Goal: Learn about a topic: Learn about a topic

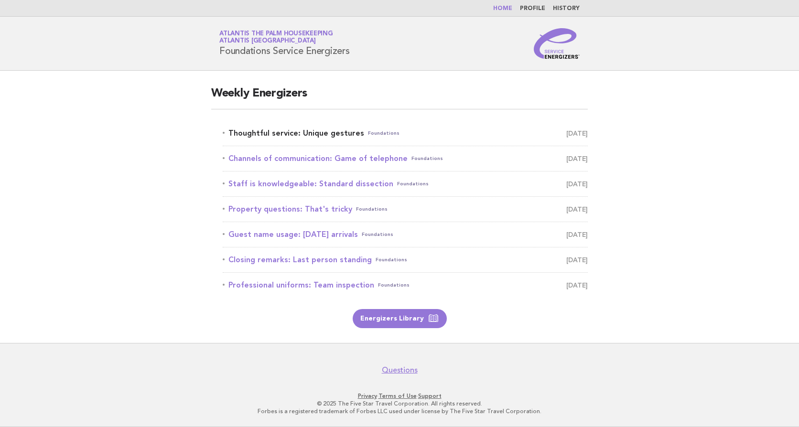
click at [278, 133] on link "Thoughtful service: Unique gestures Foundations August 28" at bounding box center [405, 133] width 365 height 13
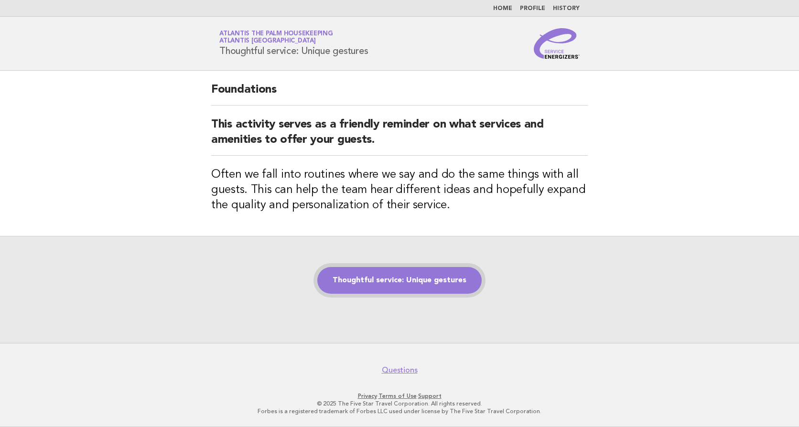
click at [409, 278] on link "Thoughtful service: Unique gestures" at bounding box center [399, 280] width 164 height 27
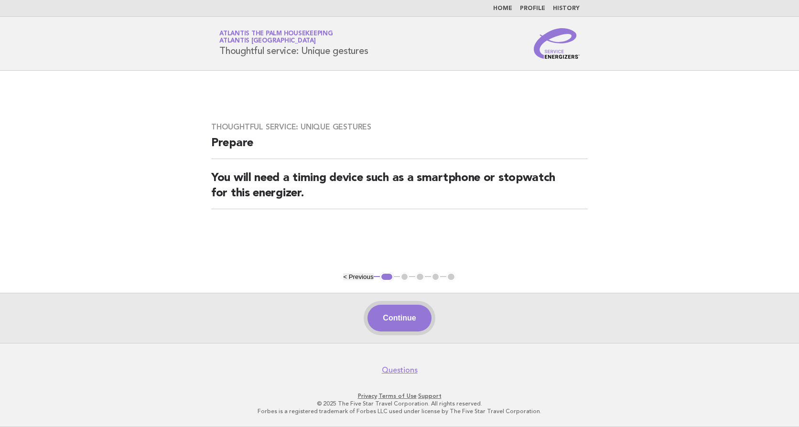
click at [406, 320] on button "Continue" at bounding box center [399, 318] width 64 height 27
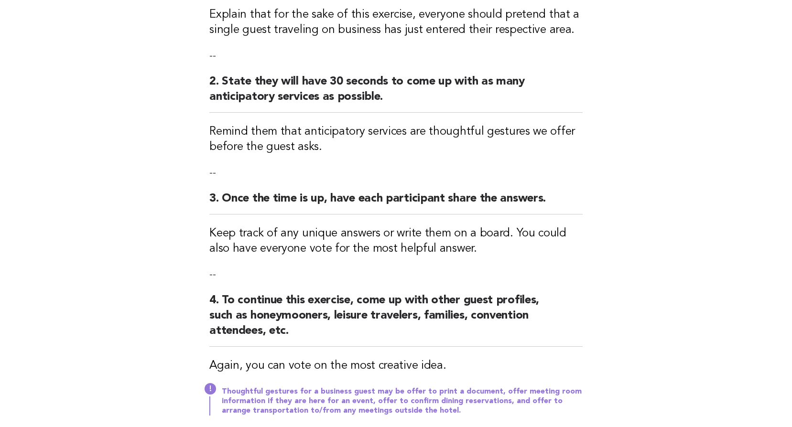
scroll to position [324, 0]
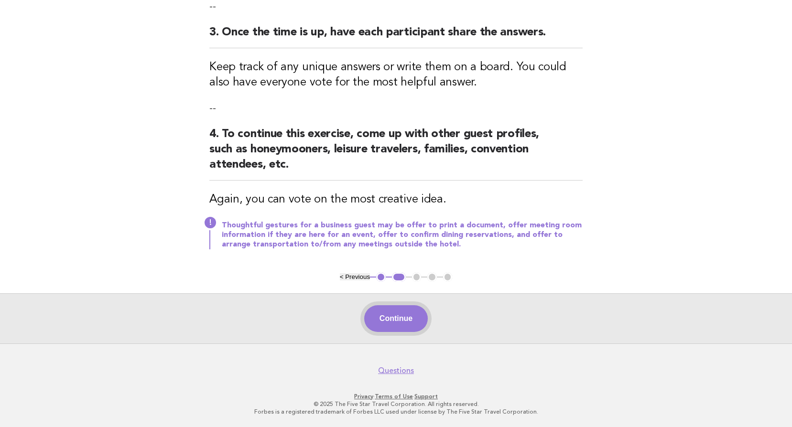
click at [383, 311] on button "Continue" at bounding box center [396, 318] width 64 height 27
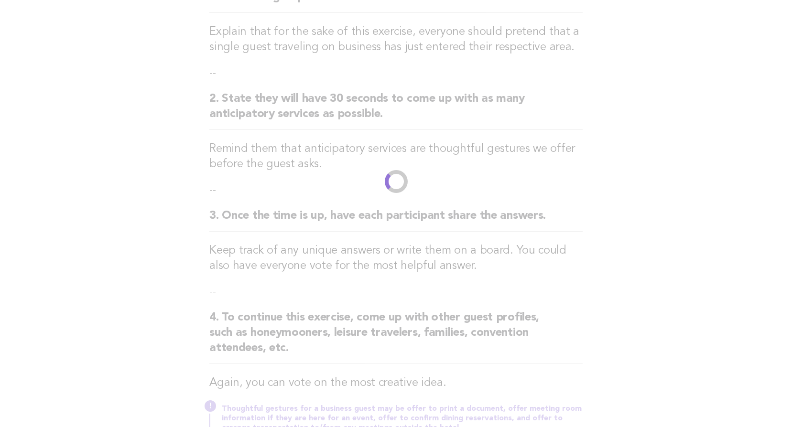
scroll to position [0, 0]
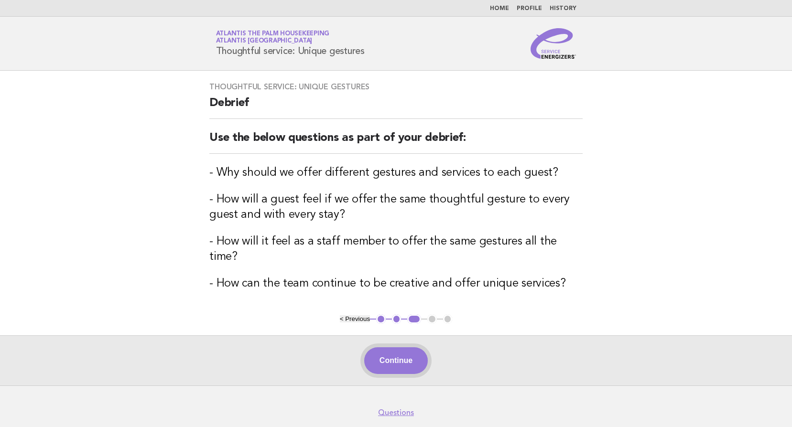
click at [388, 347] on button "Continue" at bounding box center [396, 360] width 64 height 27
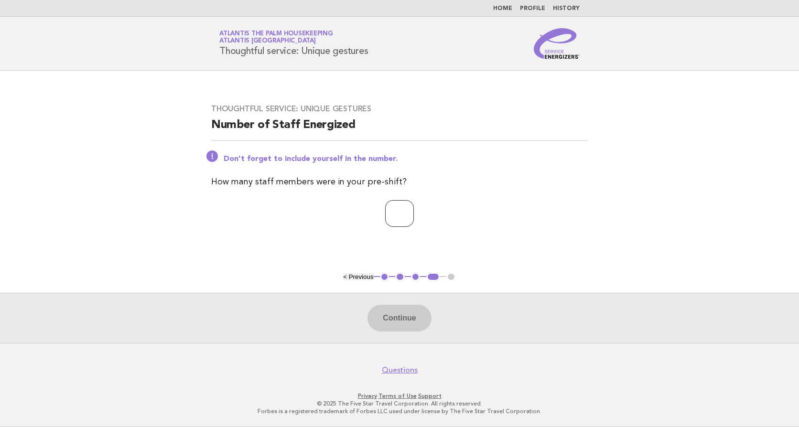
click at [389, 216] on input "number" at bounding box center [399, 213] width 29 height 27
type input "**"
click at [401, 314] on button "Continue" at bounding box center [399, 318] width 64 height 27
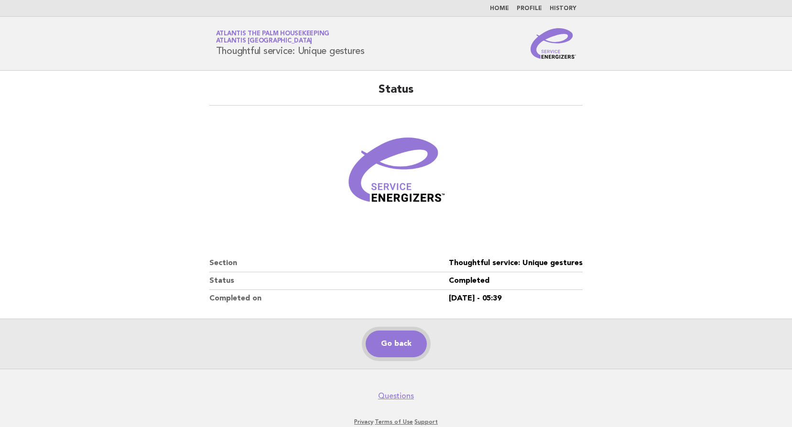
click at [391, 349] on link "Go back" at bounding box center [395, 344] width 61 height 27
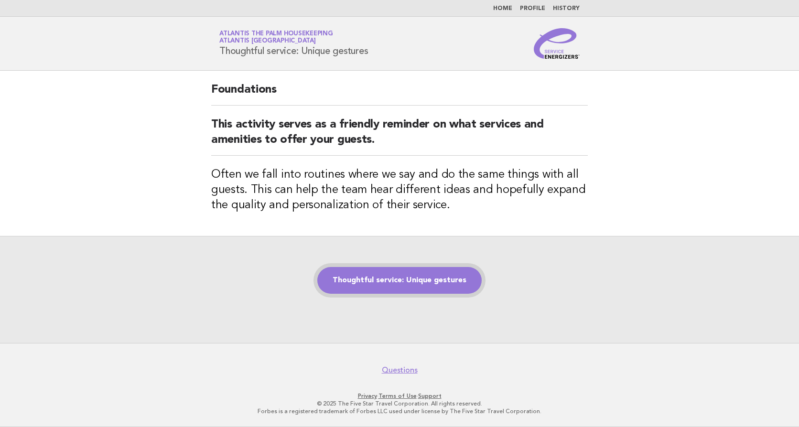
click at [398, 279] on link "Thoughtful service: Unique gestures" at bounding box center [399, 280] width 164 height 27
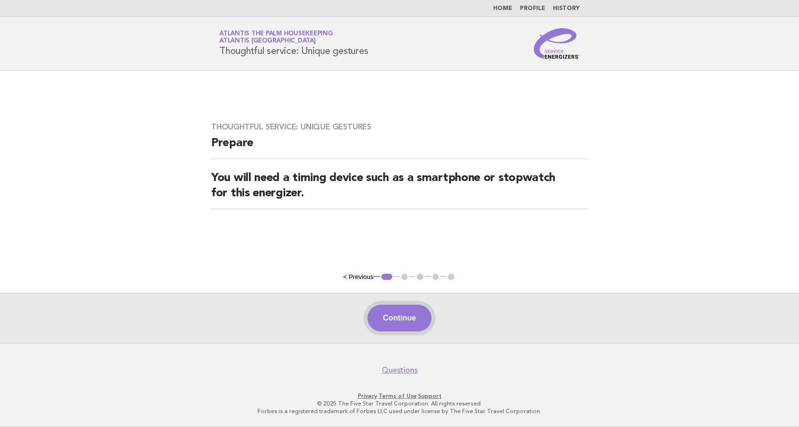
click at [407, 320] on button "Continue" at bounding box center [399, 318] width 64 height 27
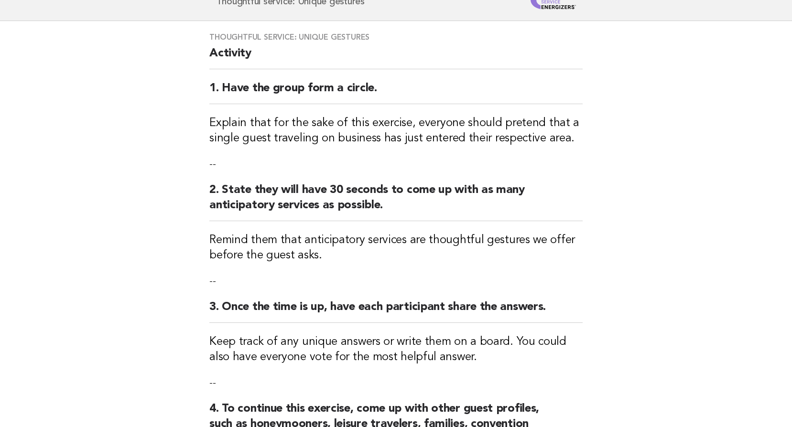
scroll to position [287, 0]
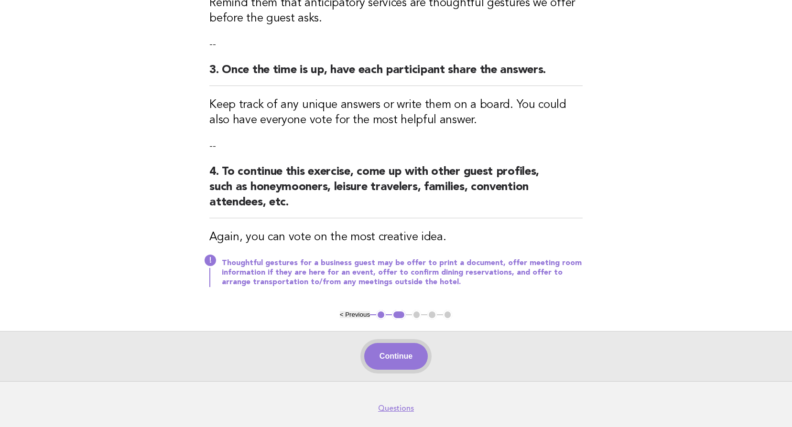
click at [406, 364] on button "Continue" at bounding box center [396, 356] width 64 height 27
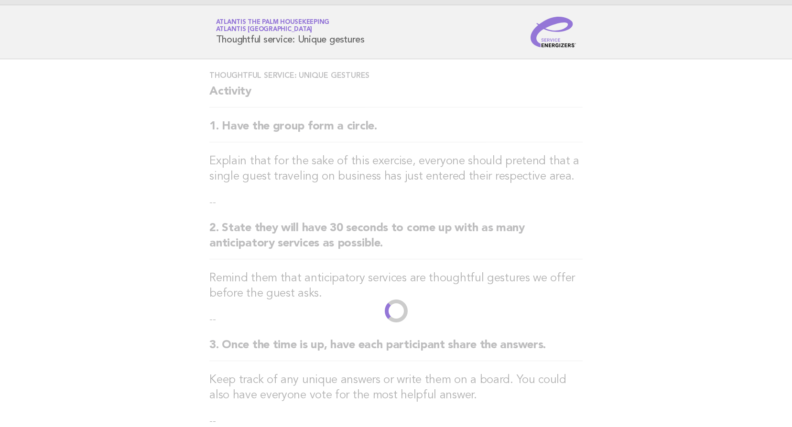
scroll to position [0, 0]
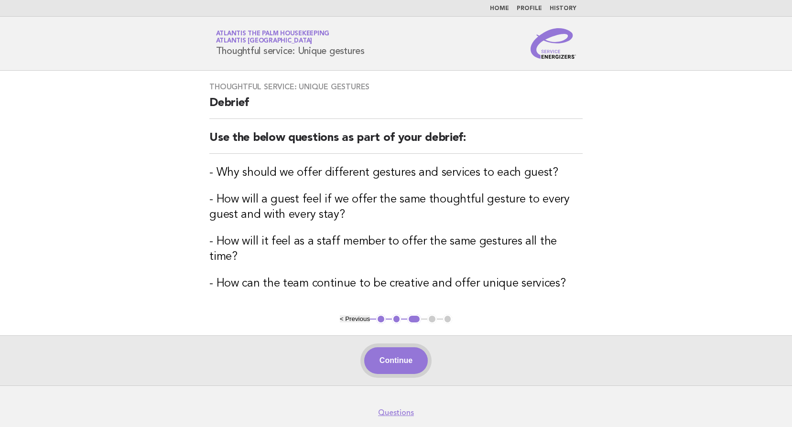
click at [396, 350] on button "Continue" at bounding box center [396, 360] width 64 height 27
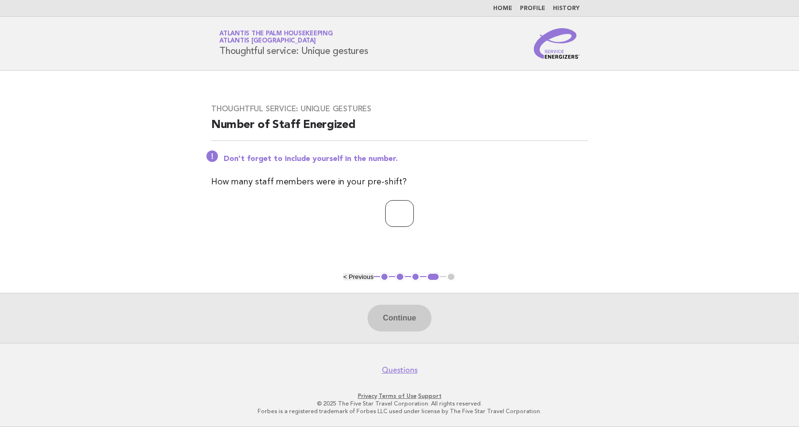
click at [385, 219] on input "number" at bounding box center [399, 213] width 29 height 27
type input "**"
click at [397, 316] on button "Continue" at bounding box center [399, 318] width 64 height 27
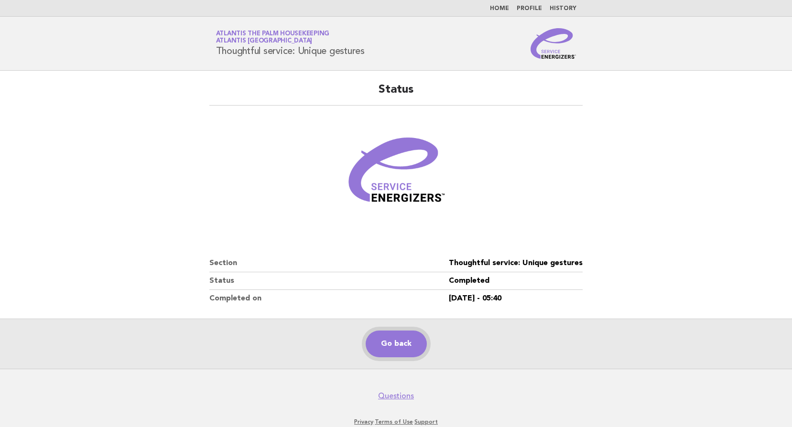
click at [392, 343] on link "Go back" at bounding box center [395, 344] width 61 height 27
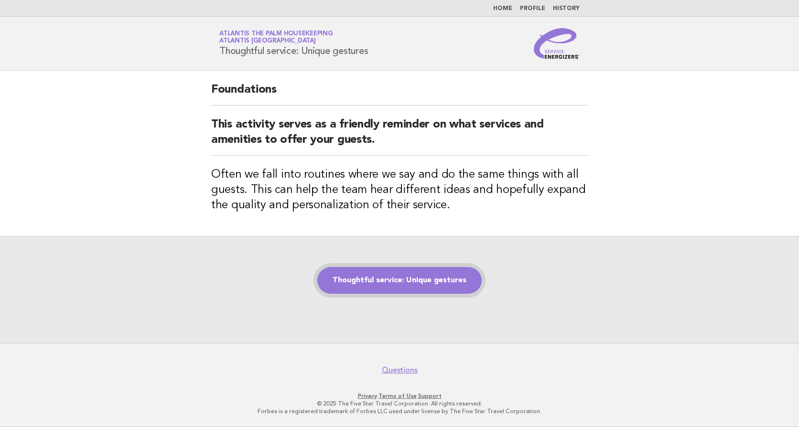
click at [387, 284] on link "Thoughtful service: Unique gestures" at bounding box center [399, 280] width 164 height 27
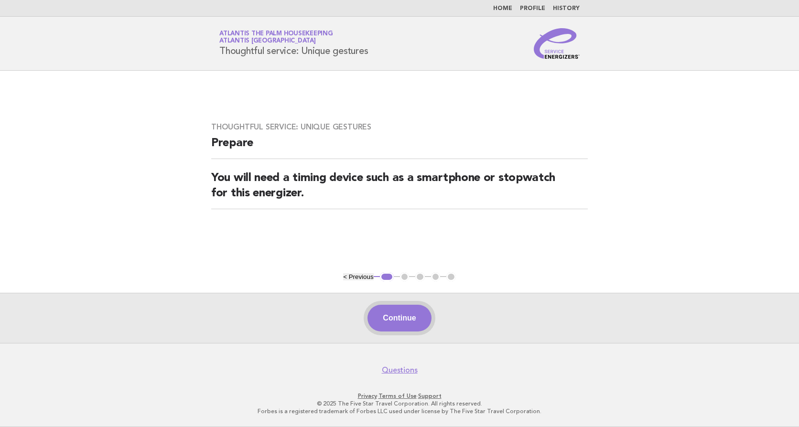
click at [392, 311] on button "Continue" at bounding box center [399, 318] width 64 height 27
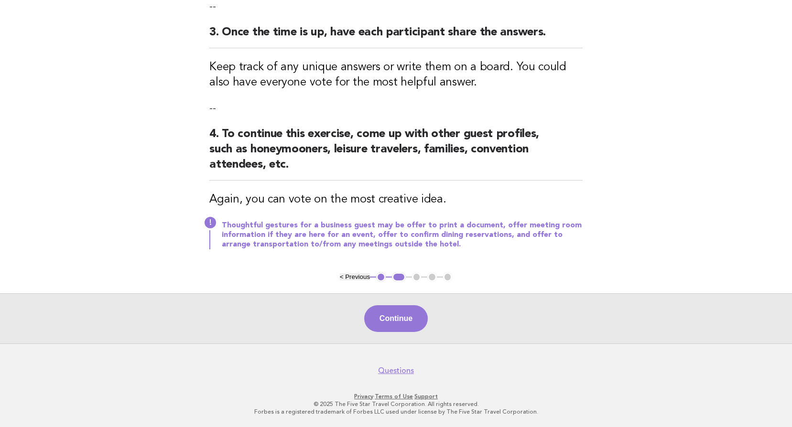
click at [392, 311] on button "Continue" at bounding box center [396, 318] width 64 height 27
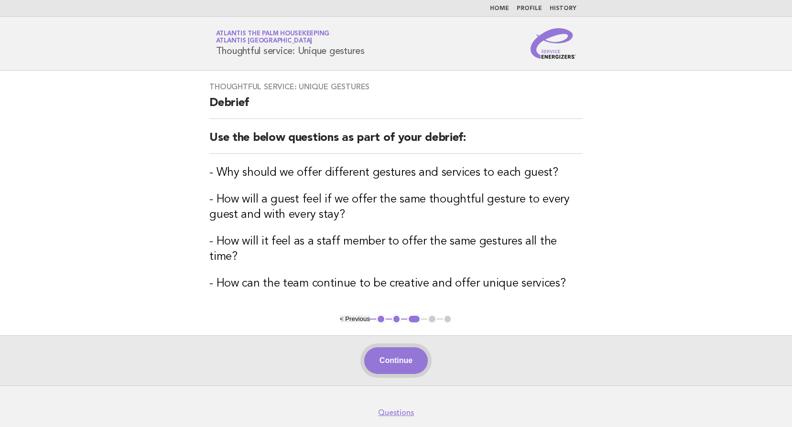
click at [398, 347] on button "Continue" at bounding box center [396, 360] width 64 height 27
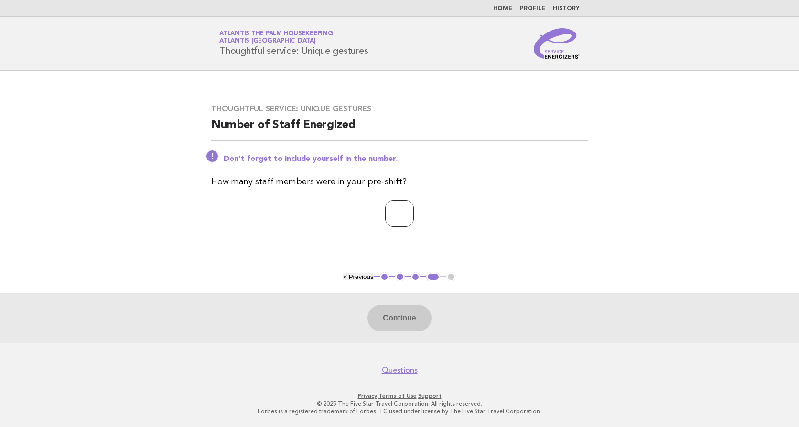
click at [385, 207] on input "number" at bounding box center [399, 213] width 29 height 27
type input "**"
click at [403, 314] on button "Continue" at bounding box center [399, 318] width 64 height 27
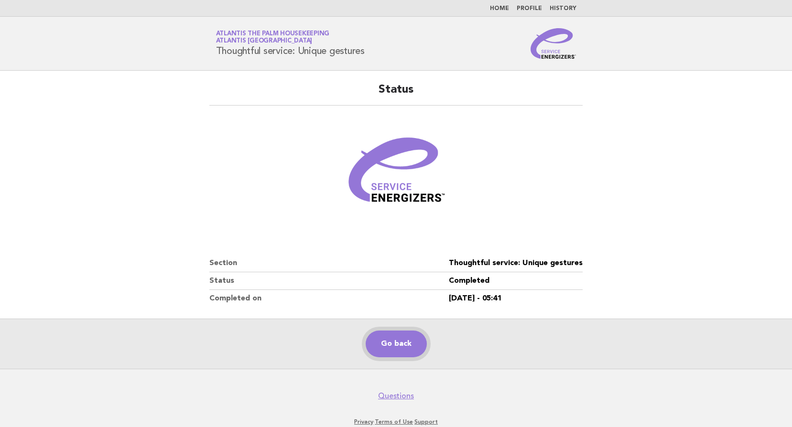
click at [399, 340] on link "Go back" at bounding box center [395, 344] width 61 height 27
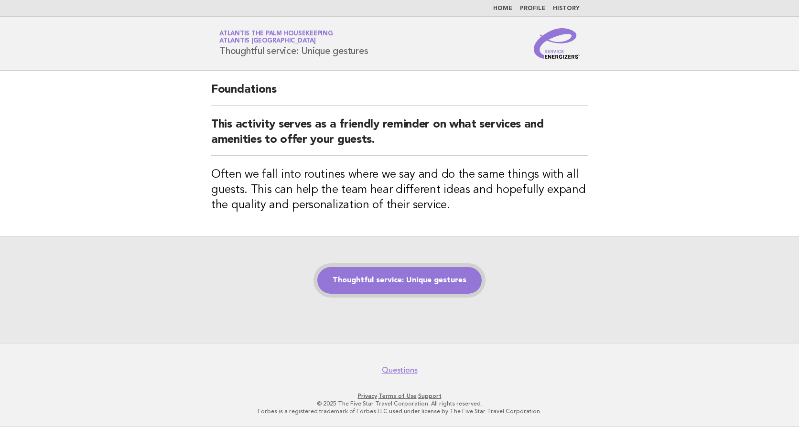
click at [409, 287] on link "Thoughtful service: Unique gestures" at bounding box center [399, 280] width 164 height 27
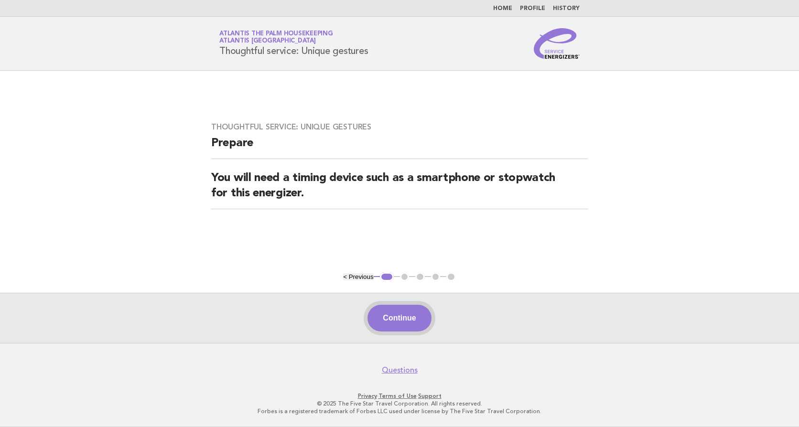
click at [405, 318] on button "Continue" at bounding box center [399, 318] width 64 height 27
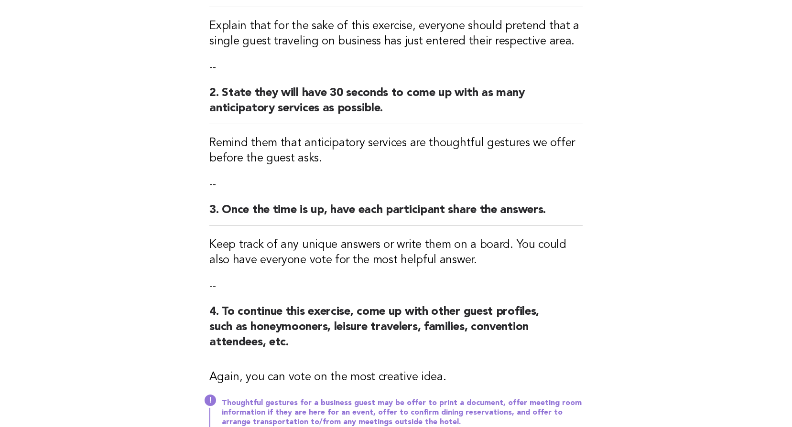
scroll to position [324, 0]
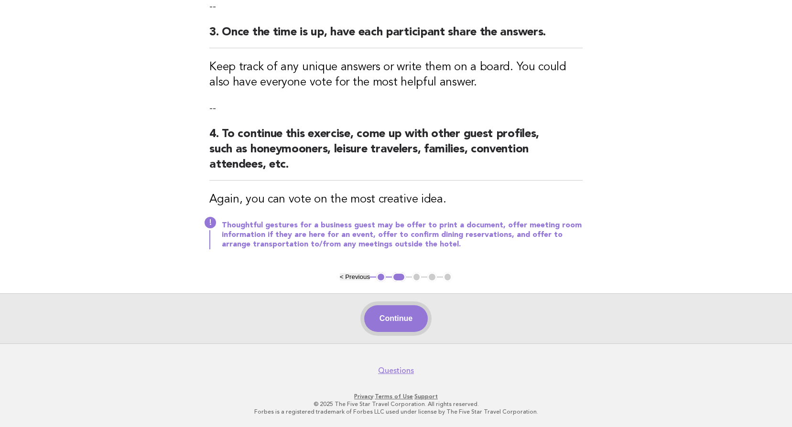
click at [392, 320] on button "Continue" at bounding box center [396, 318] width 64 height 27
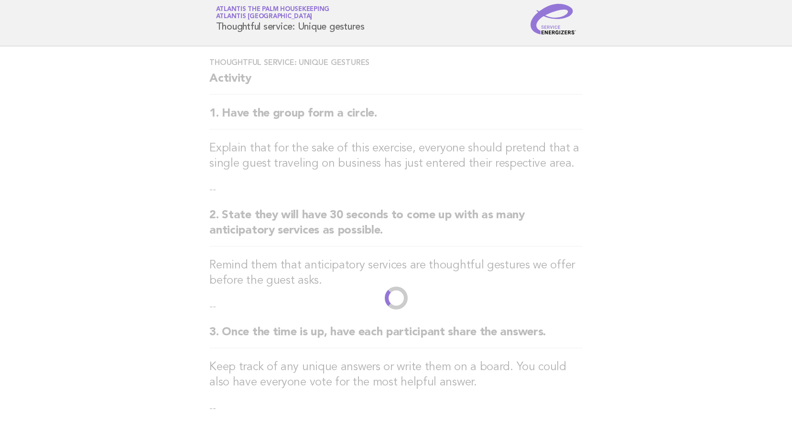
scroll to position [0, 0]
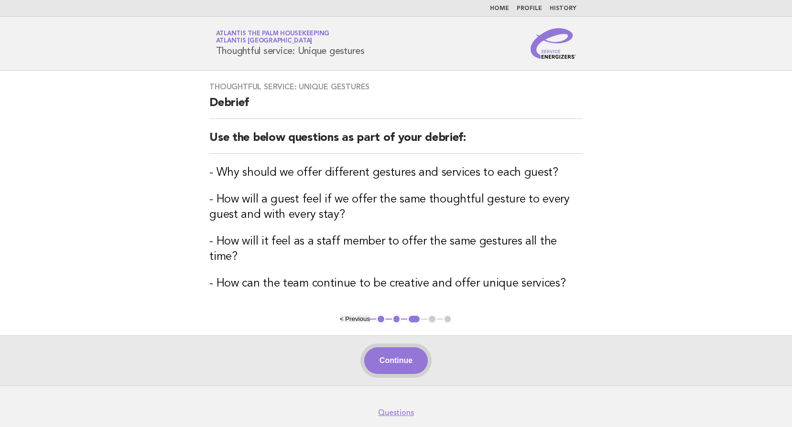
click at [399, 347] on button "Continue" at bounding box center [396, 360] width 64 height 27
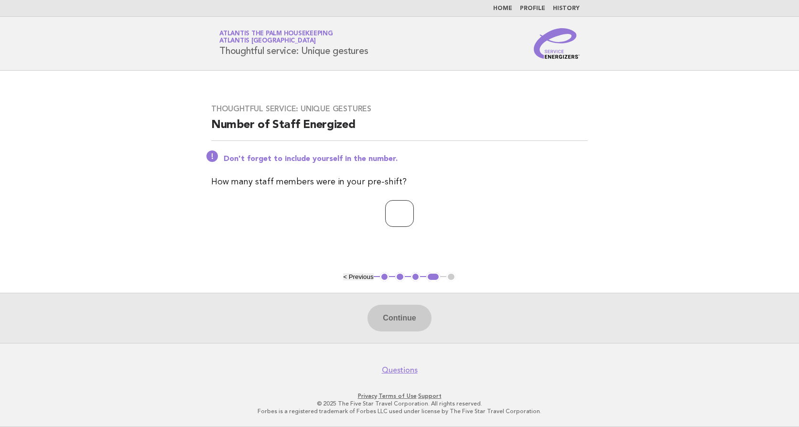
click at [390, 213] on input "number" at bounding box center [399, 213] width 29 height 27
type input "**"
click at [387, 309] on button "Continue" at bounding box center [399, 318] width 64 height 27
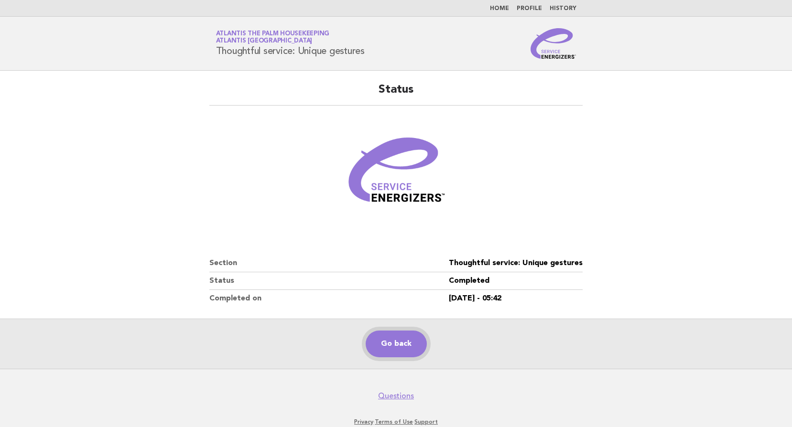
click at [398, 349] on link "Go back" at bounding box center [395, 344] width 61 height 27
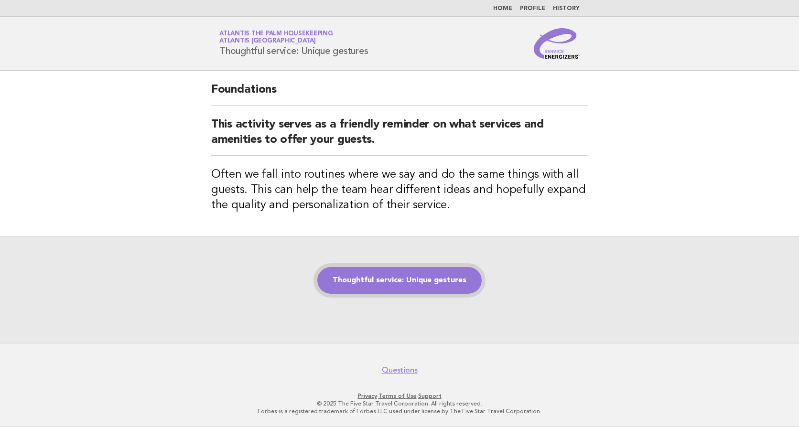
click at [396, 273] on link "Thoughtful service: Unique gestures" at bounding box center [399, 280] width 164 height 27
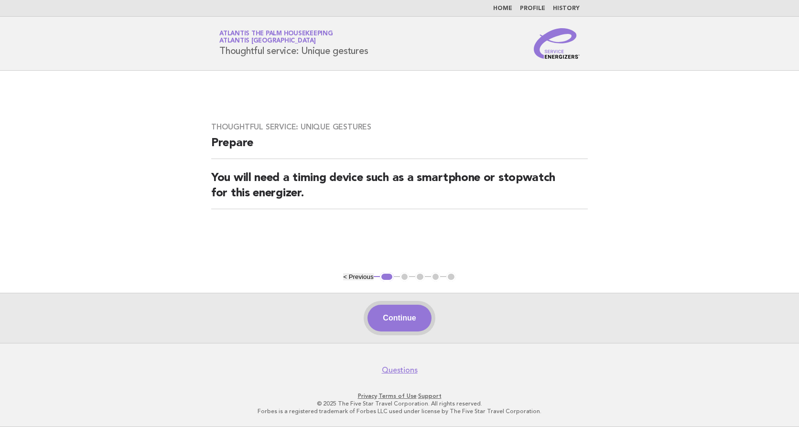
click at [403, 318] on button "Continue" at bounding box center [399, 318] width 64 height 27
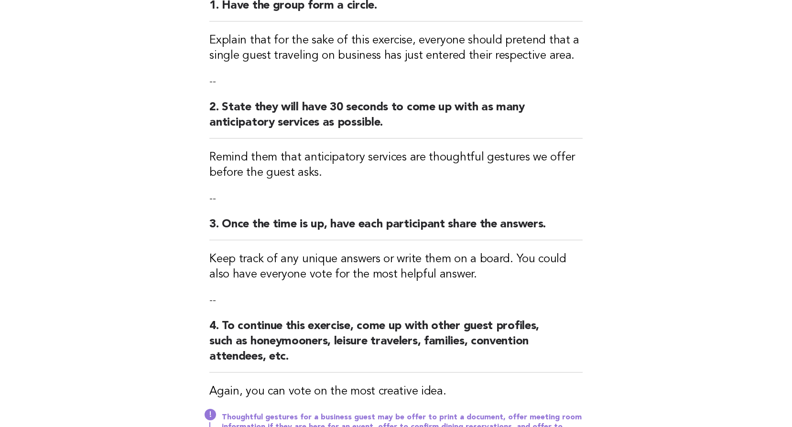
scroll to position [324, 0]
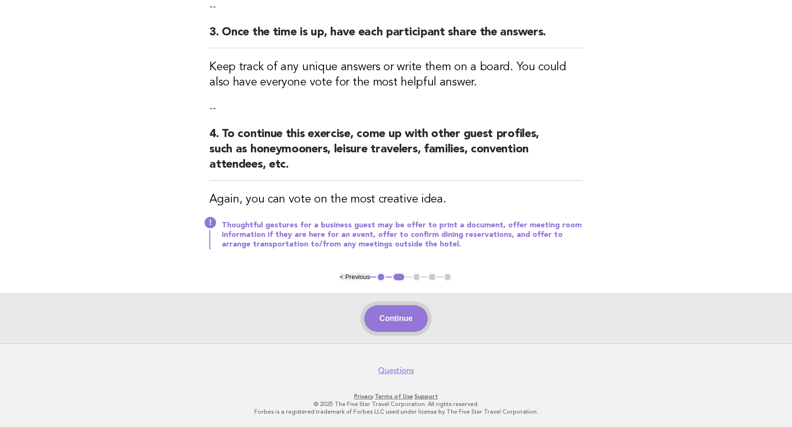
click at [407, 323] on button "Continue" at bounding box center [396, 318] width 64 height 27
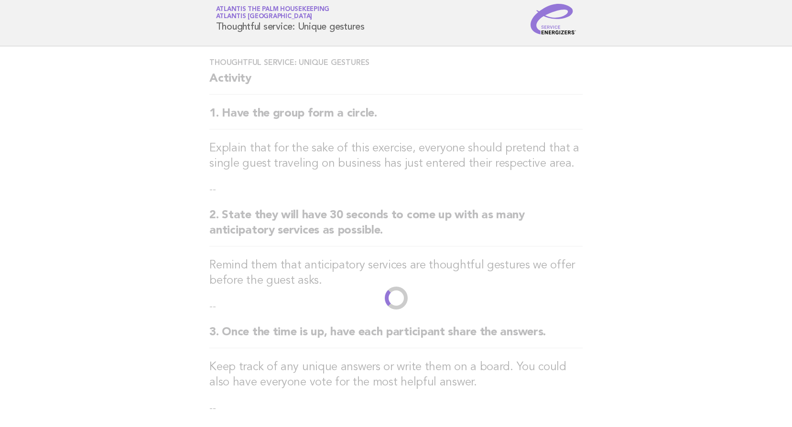
scroll to position [0, 0]
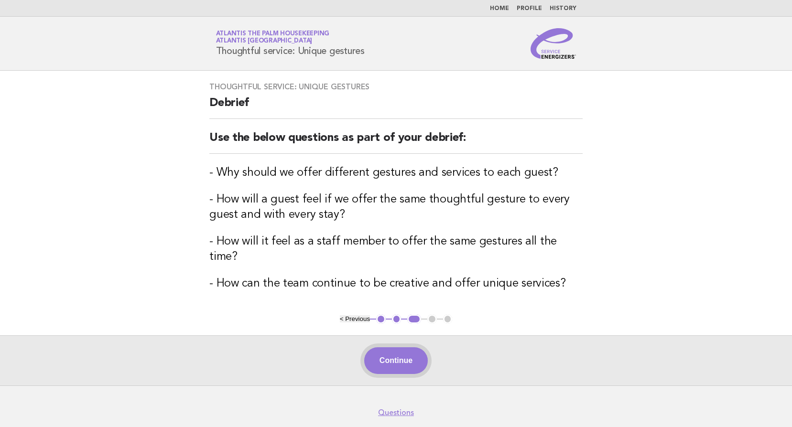
click at [398, 352] on button "Continue" at bounding box center [396, 360] width 64 height 27
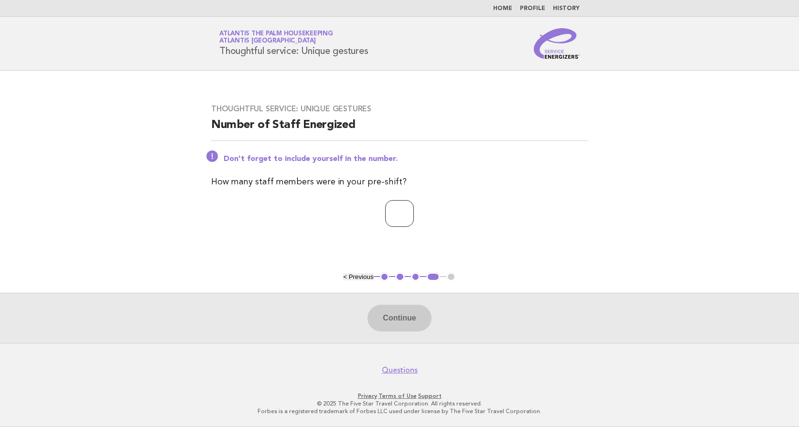
click at [386, 220] on input "number" at bounding box center [399, 213] width 29 height 27
type input "**"
click at [399, 317] on button "Continue" at bounding box center [399, 318] width 64 height 27
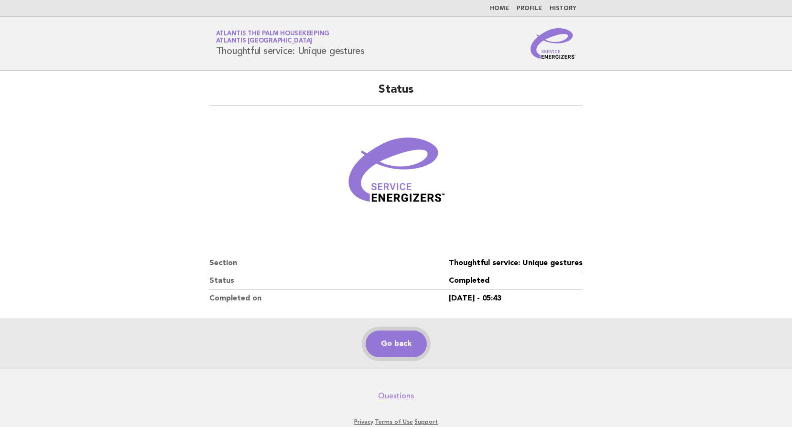
click at [391, 345] on link "Go back" at bounding box center [395, 344] width 61 height 27
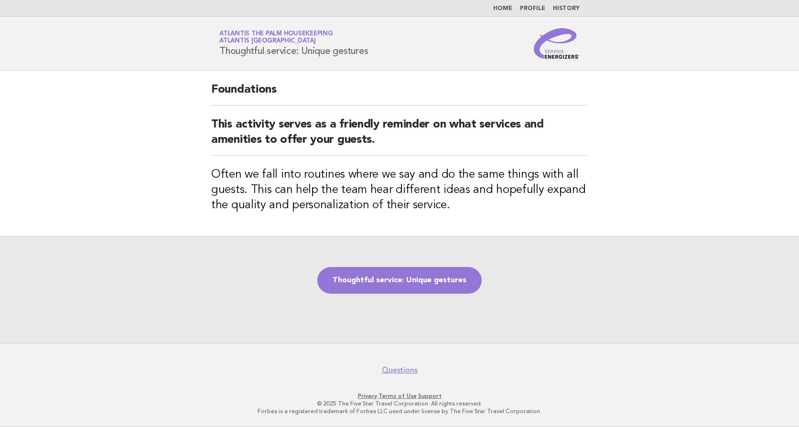
click at [401, 290] on link "Thoughtful service: Unique gestures" at bounding box center [399, 280] width 164 height 27
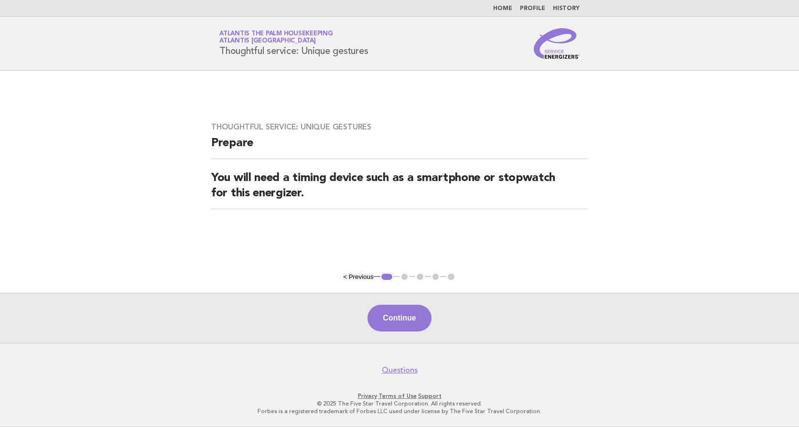
click at [407, 338] on div "Continue" at bounding box center [399, 318] width 799 height 50
click at [400, 318] on button "Continue" at bounding box center [399, 318] width 64 height 27
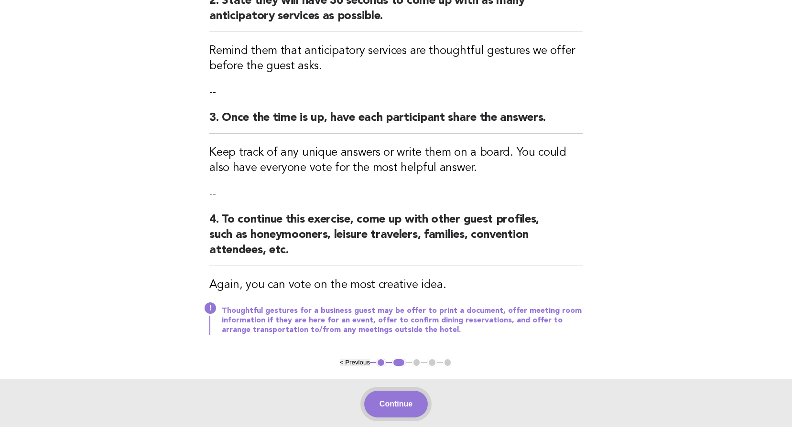
click at [400, 397] on button "Continue" at bounding box center [396, 404] width 64 height 27
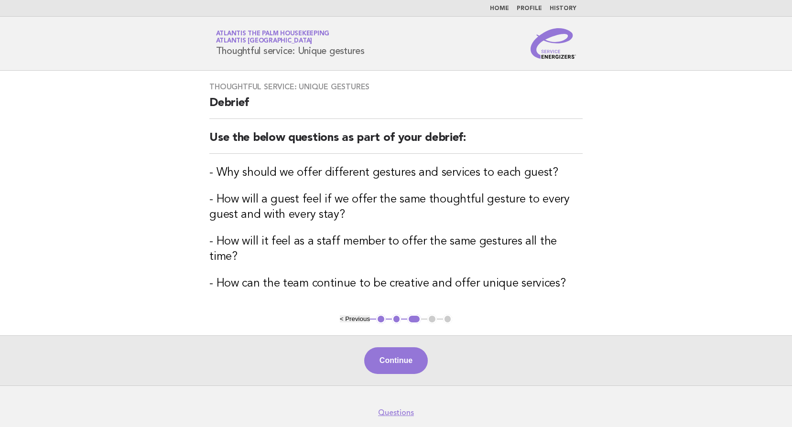
click at [376, 347] on button "Continue" at bounding box center [396, 360] width 64 height 27
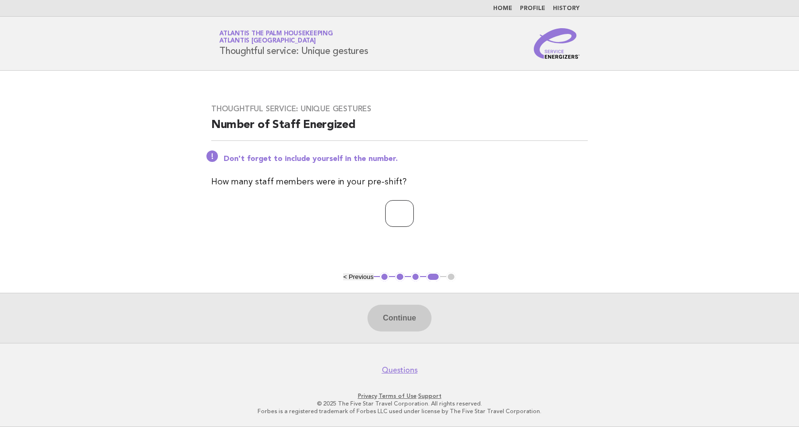
click at [387, 206] on input "number" at bounding box center [399, 213] width 29 height 27
type input "**"
click at [383, 316] on button "Continue" at bounding box center [399, 318] width 64 height 27
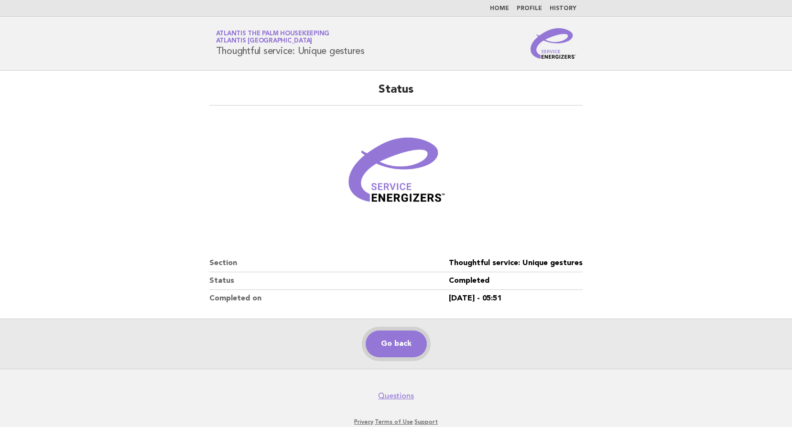
click at [403, 343] on link "Go back" at bounding box center [395, 344] width 61 height 27
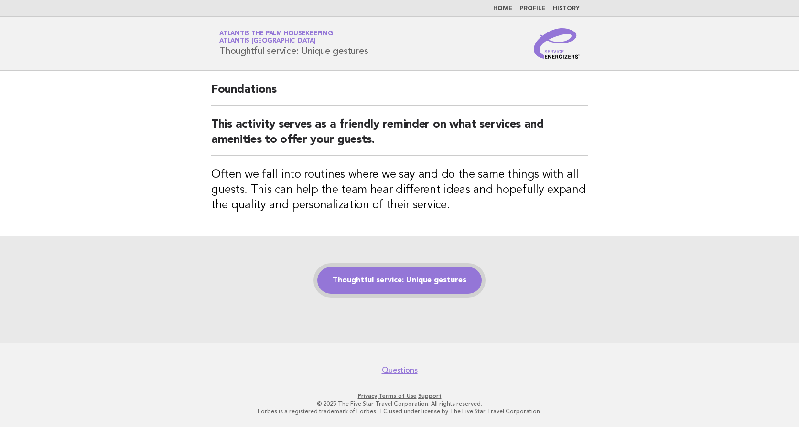
click at [407, 277] on link "Thoughtful service: Unique gestures" at bounding box center [399, 280] width 164 height 27
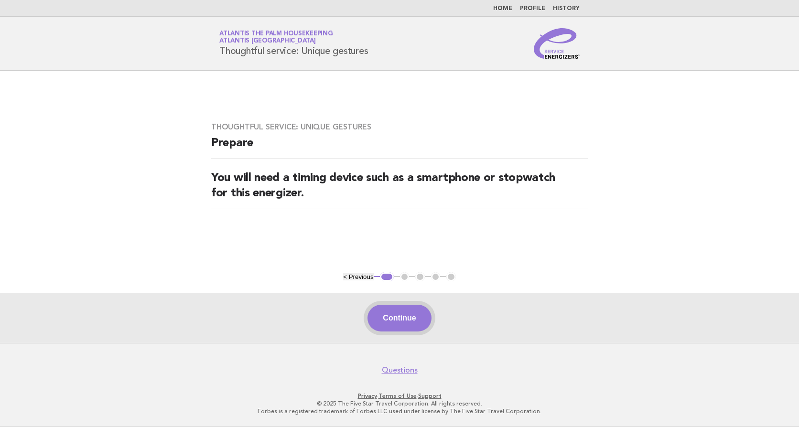
click at [403, 319] on button "Continue" at bounding box center [399, 318] width 64 height 27
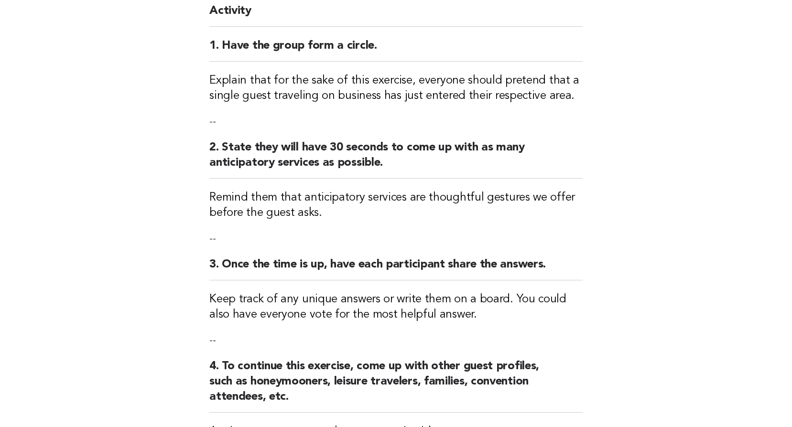
scroll to position [324, 0]
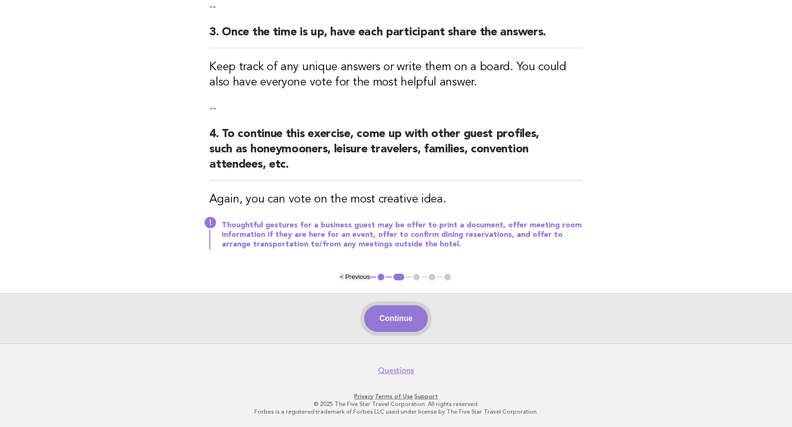
click at [394, 314] on button "Continue" at bounding box center [396, 318] width 64 height 27
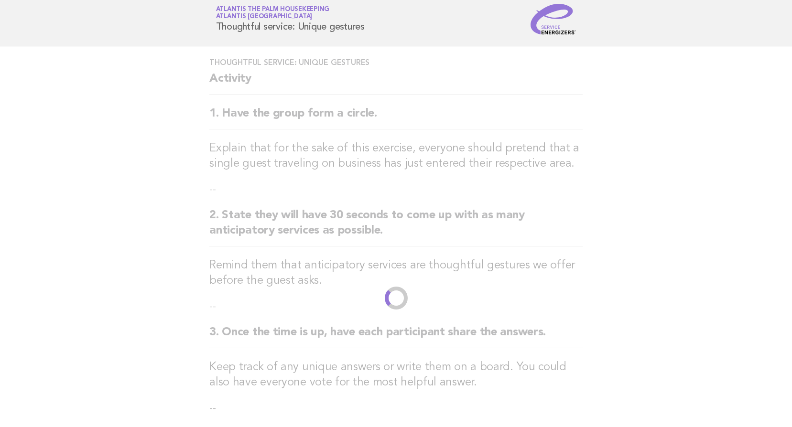
scroll to position [0, 0]
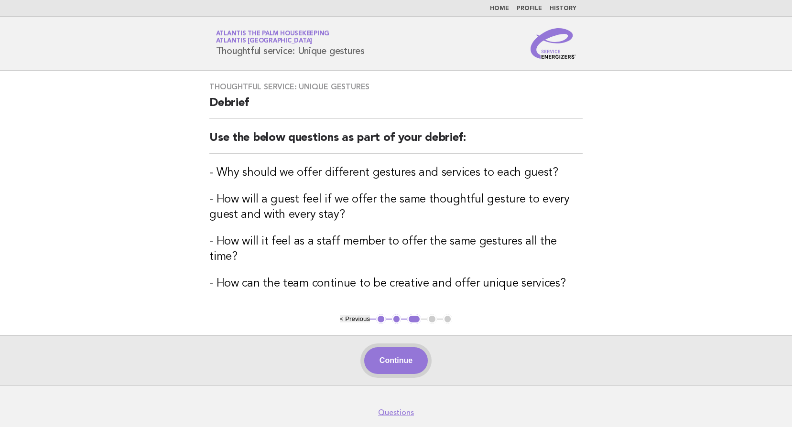
click at [403, 347] on button "Continue" at bounding box center [396, 360] width 64 height 27
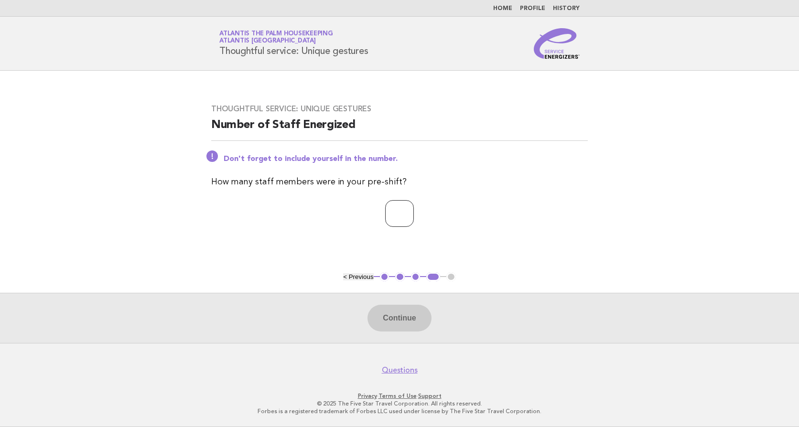
click at [393, 212] on input "number" at bounding box center [399, 213] width 29 height 27
type input "**"
click at [403, 316] on button "Continue" at bounding box center [399, 318] width 64 height 27
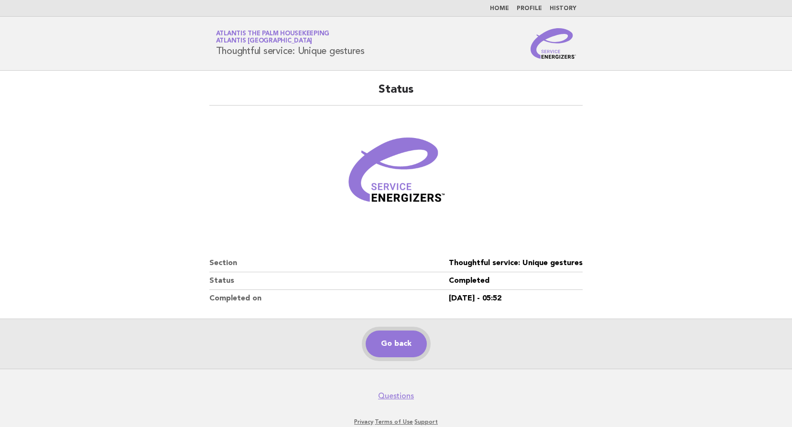
click at [393, 352] on link "Go back" at bounding box center [395, 344] width 61 height 27
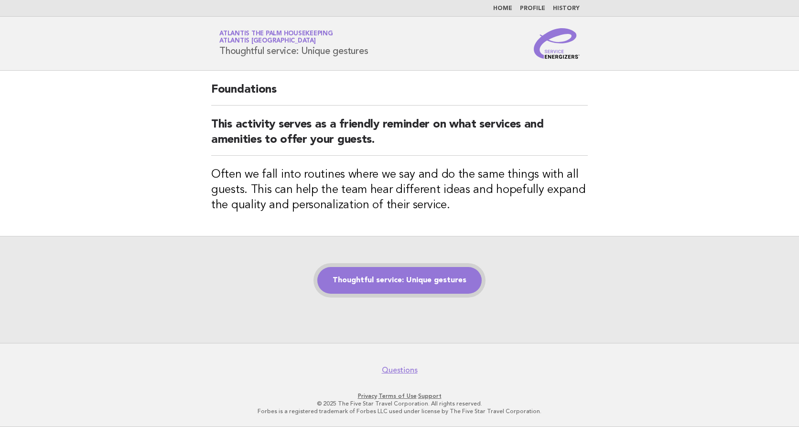
click at [413, 274] on link "Thoughtful service: Unique gestures" at bounding box center [399, 280] width 164 height 27
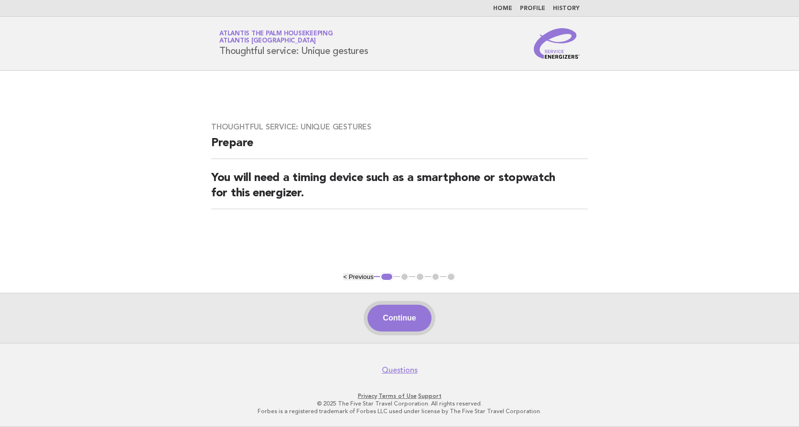
click at [407, 321] on button "Continue" at bounding box center [399, 318] width 64 height 27
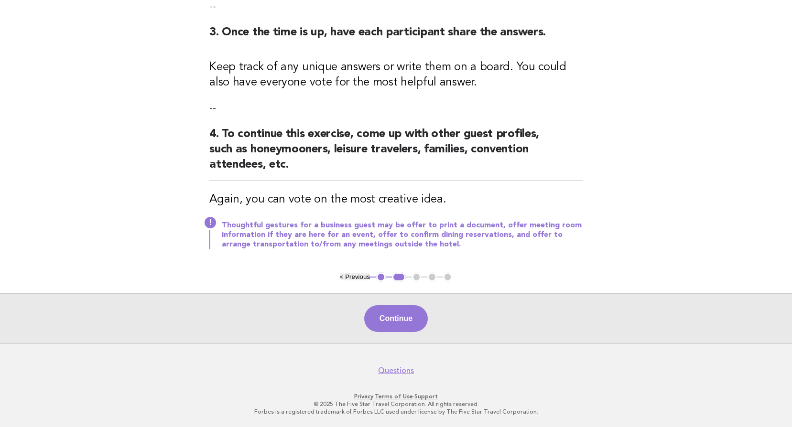
click at [408, 318] on button "Continue" at bounding box center [396, 318] width 64 height 27
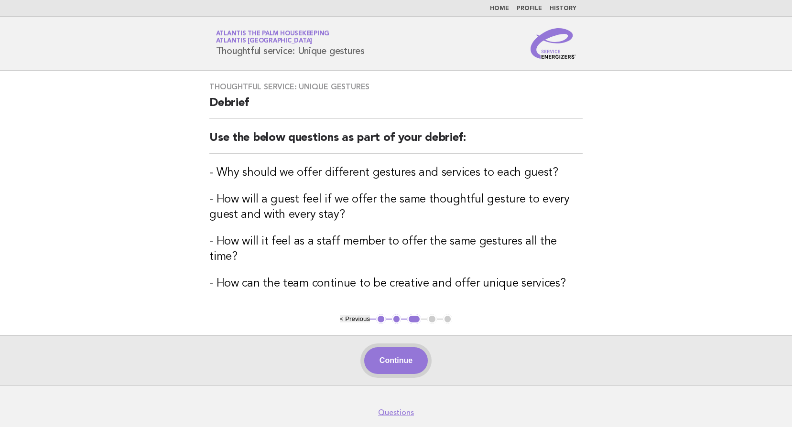
click at [392, 347] on button "Continue" at bounding box center [396, 360] width 64 height 27
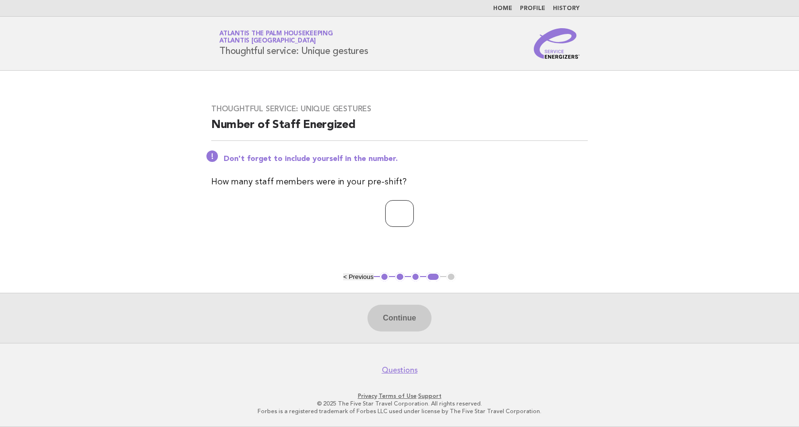
click at [385, 215] on input "number" at bounding box center [399, 213] width 29 height 27
type input "**"
click at [401, 324] on button "Continue" at bounding box center [399, 318] width 64 height 27
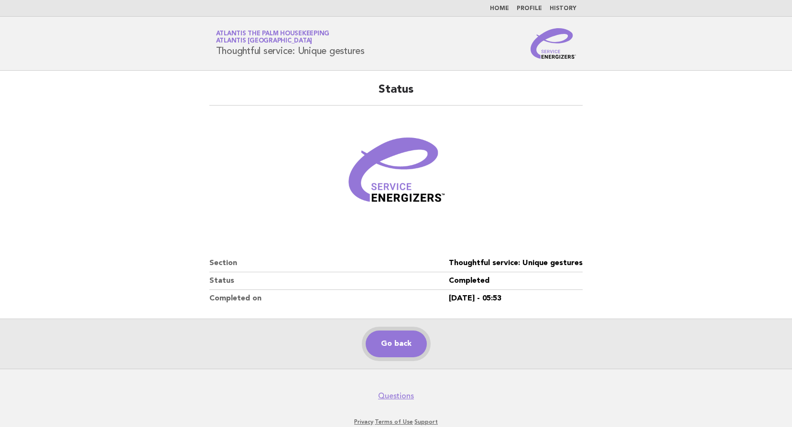
click at [403, 348] on link "Go back" at bounding box center [395, 344] width 61 height 27
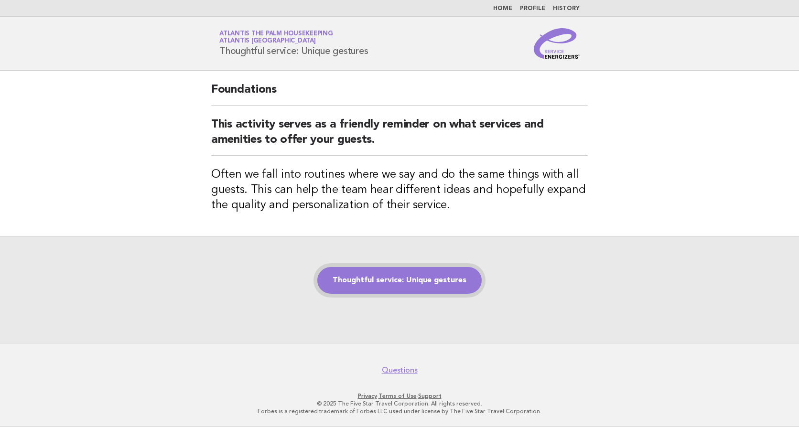
click at [408, 282] on link "Thoughtful service: Unique gestures" at bounding box center [399, 280] width 164 height 27
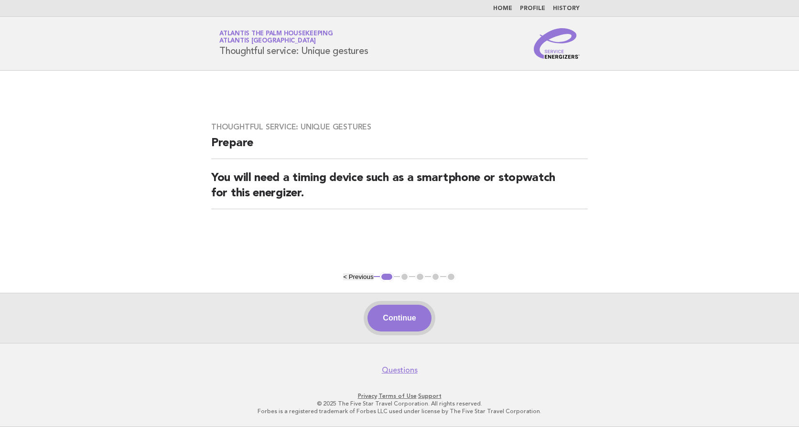
click at [396, 323] on button "Continue" at bounding box center [399, 318] width 64 height 27
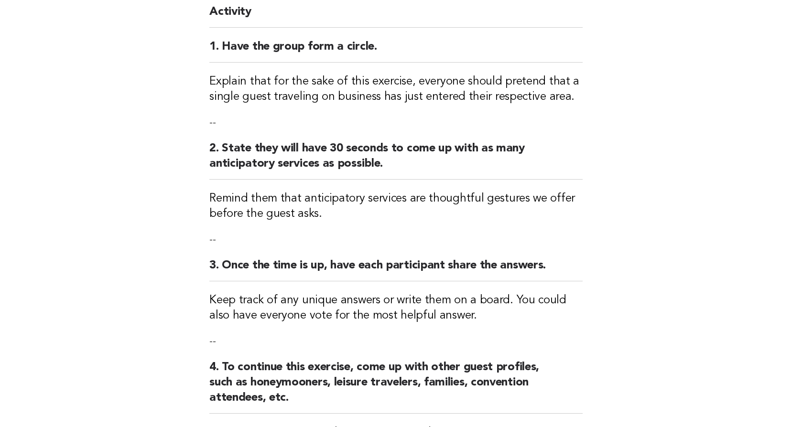
scroll to position [239, 0]
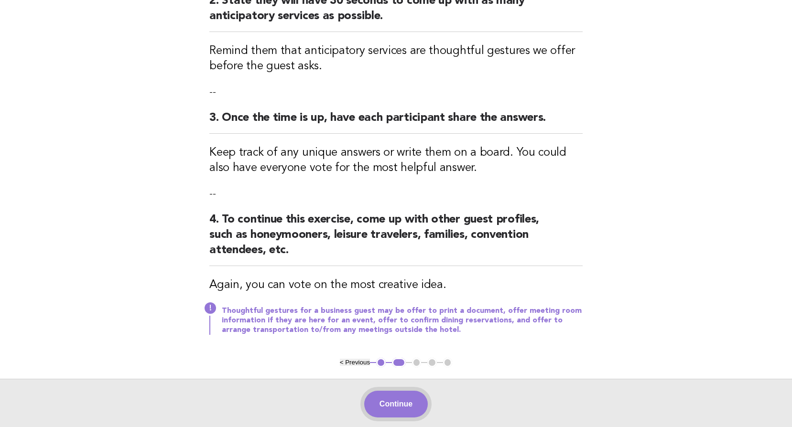
click at [406, 407] on button "Continue" at bounding box center [396, 404] width 64 height 27
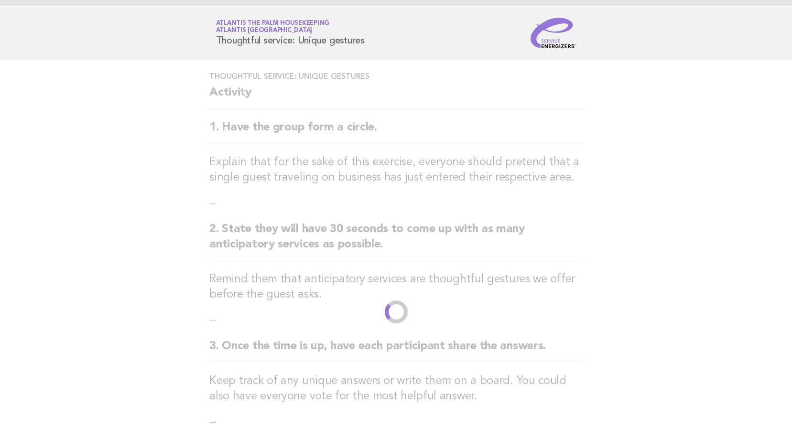
scroll to position [0, 0]
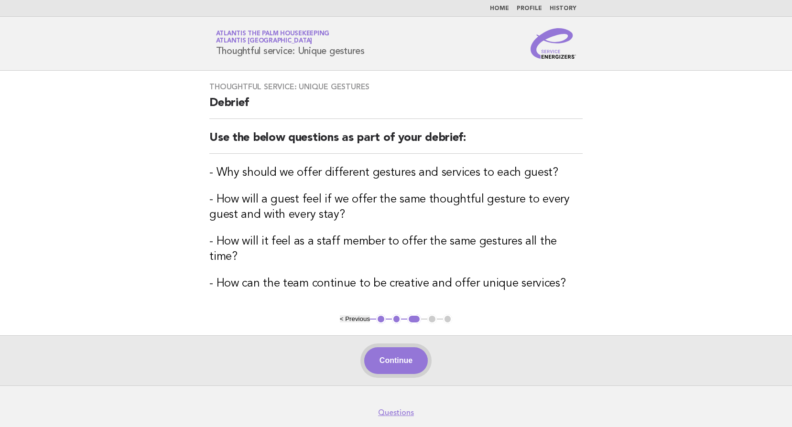
click at [402, 347] on button "Continue" at bounding box center [396, 360] width 64 height 27
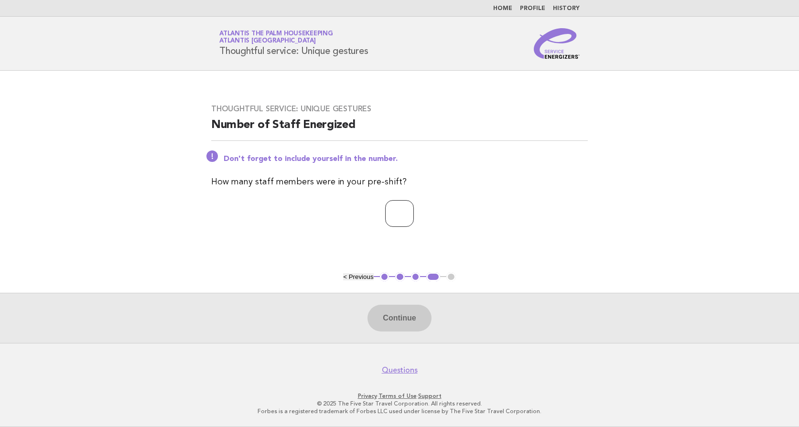
click at [385, 218] on input "number" at bounding box center [399, 213] width 29 height 27
type input "**"
click at [395, 315] on button "Continue" at bounding box center [399, 318] width 64 height 27
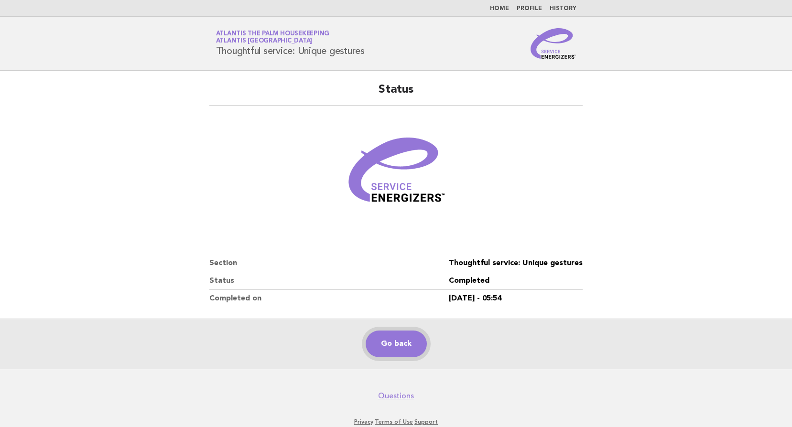
click at [408, 341] on link "Go back" at bounding box center [395, 344] width 61 height 27
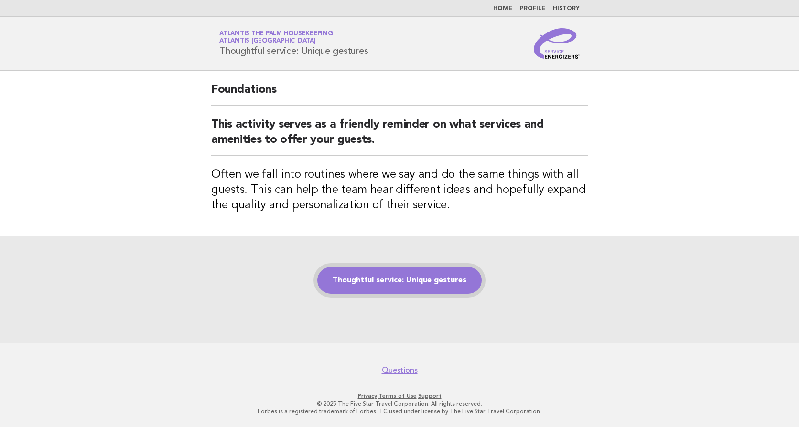
click at [400, 283] on link "Thoughtful service: Unique gestures" at bounding box center [399, 280] width 164 height 27
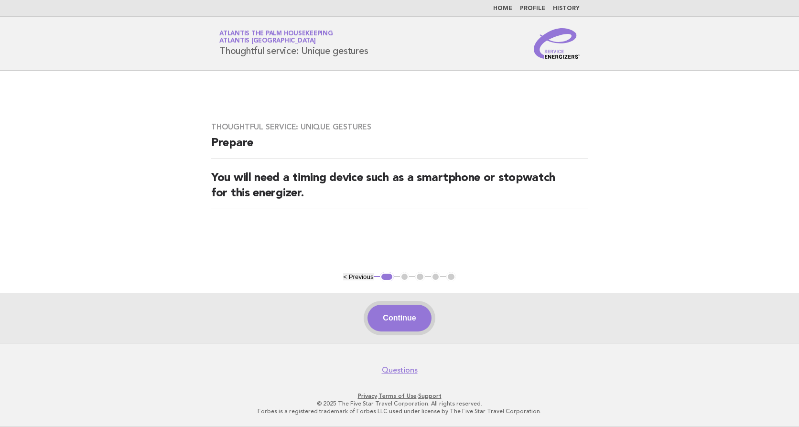
click at [403, 315] on button "Continue" at bounding box center [399, 318] width 64 height 27
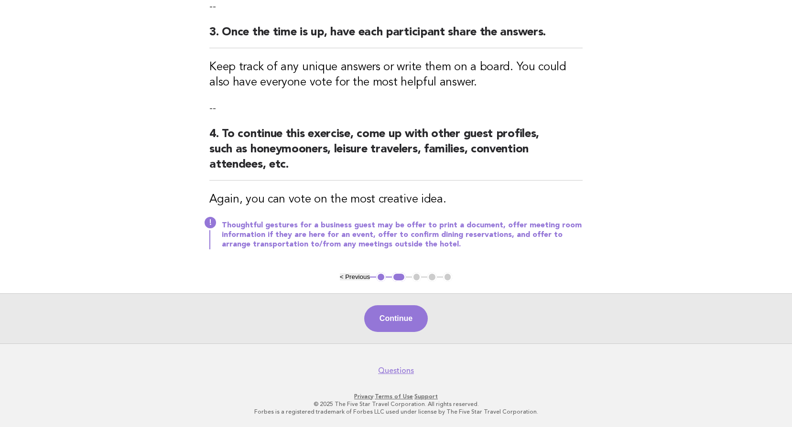
click at [407, 316] on button "Continue" at bounding box center [396, 318] width 64 height 27
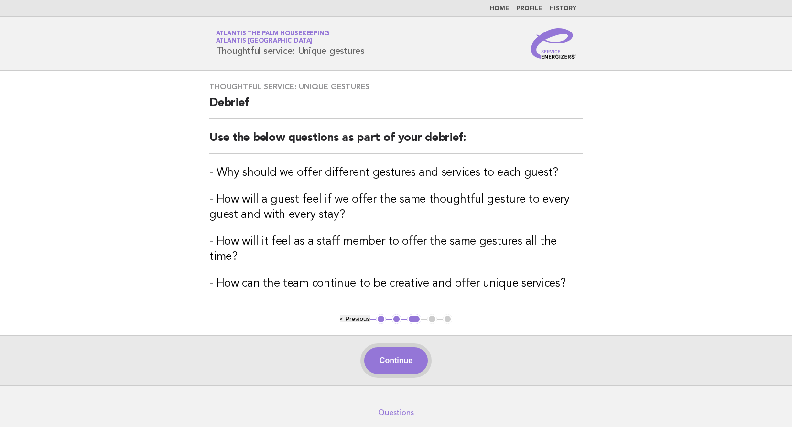
click at [394, 347] on button "Continue" at bounding box center [396, 360] width 64 height 27
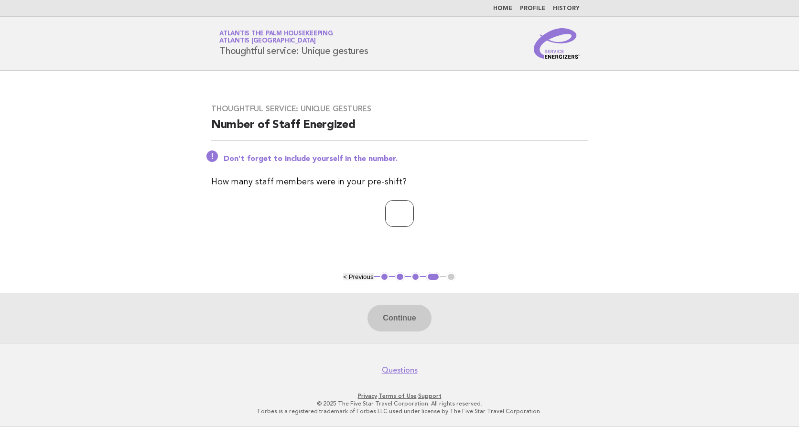
click at [386, 216] on input "number" at bounding box center [399, 213] width 29 height 27
type input "**"
click at [391, 318] on button "Continue" at bounding box center [399, 318] width 64 height 27
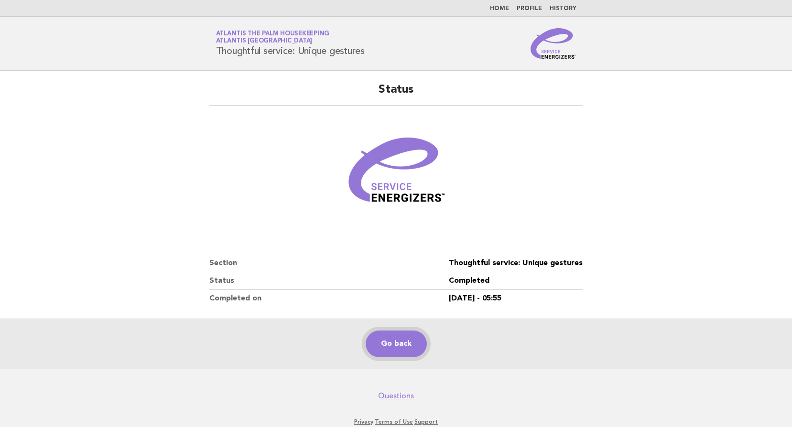
click at [406, 343] on link "Go back" at bounding box center [395, 344] width 61 height 27
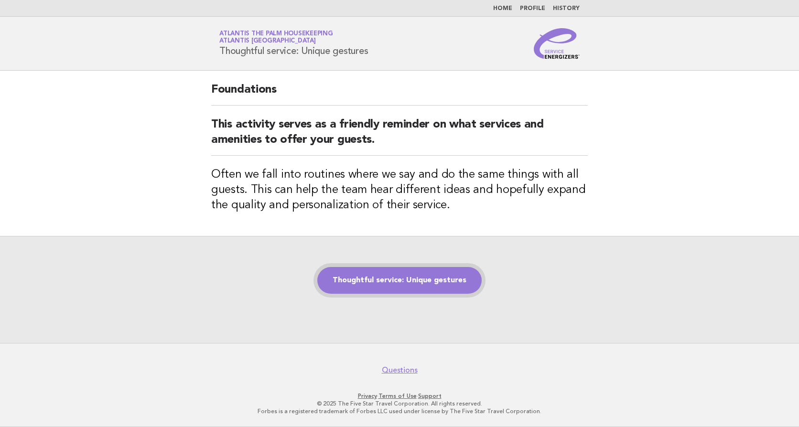
click at [389, 280] on link "Thoughtful service: Unique gestures" at bounding box center [399, 280] width 164 height 27
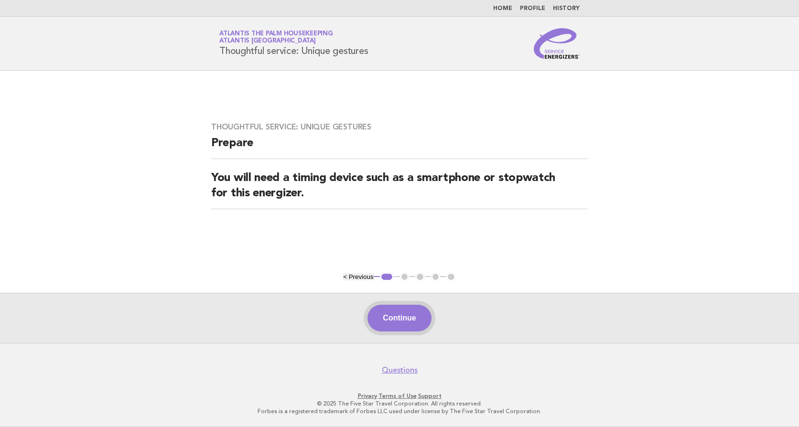
click at [401, 325] on button "Continue" at bounding box center [399, 318] width 64 height 27
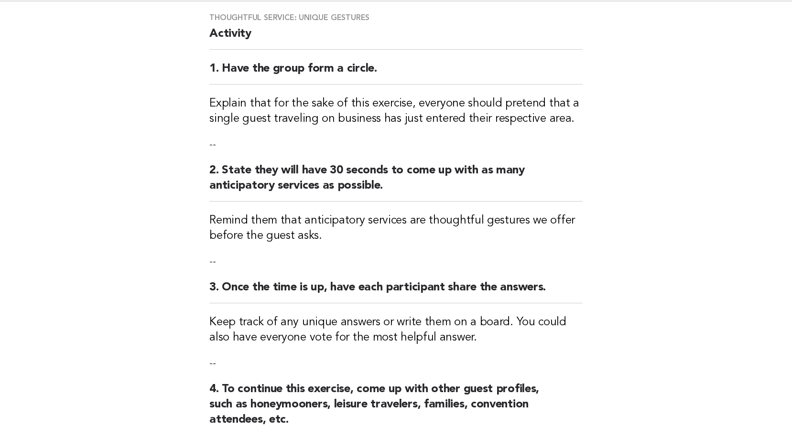
scroll to position [287, 0]
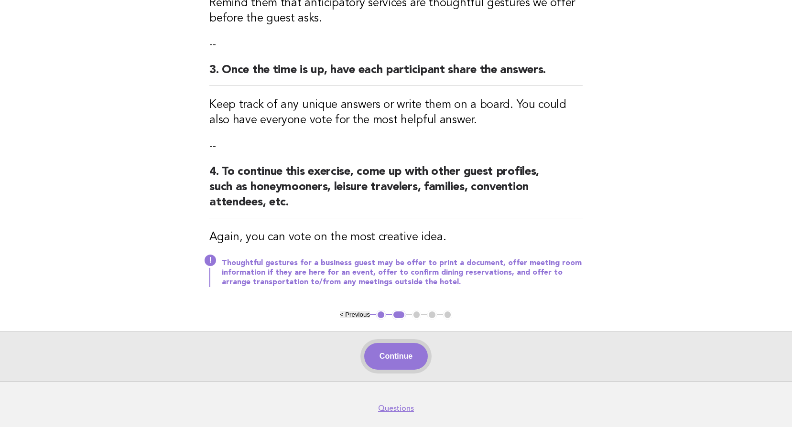
click at [397, 349] on button "Continue" at bounding box center [396, 356] width 64 height 27
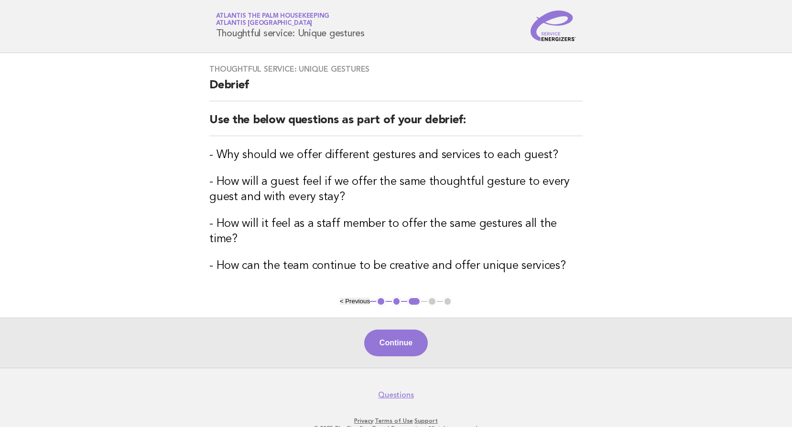
scroll to position [27, 0]
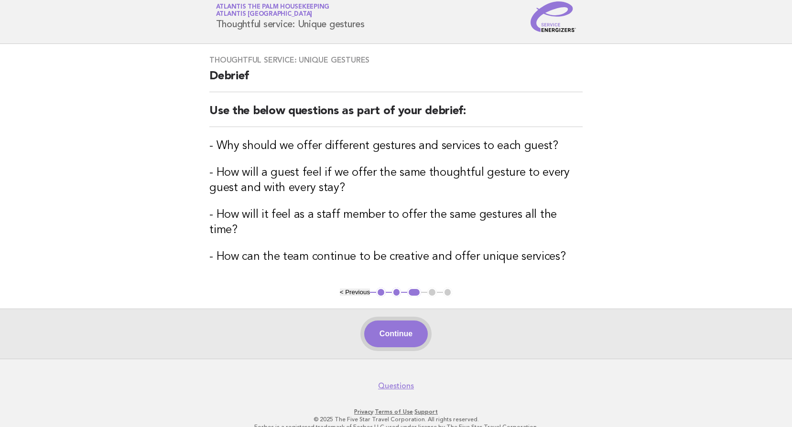
click at [407, 321] on button "Continue" at bounding box center [396, 334] width 64 height 27
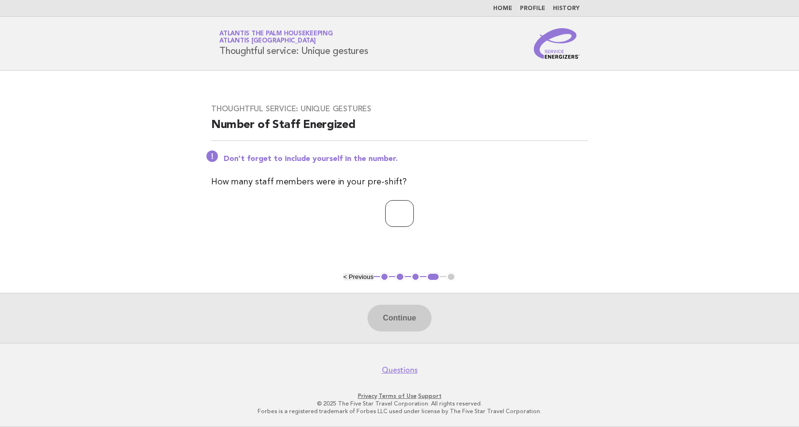
click at [387, 211] on input "number" at bounding box center [399, 213] width 29 height 27
type input "**"
click at [401, 318] on button "Continue" at bounding box center [399, 318] width 64 height 27
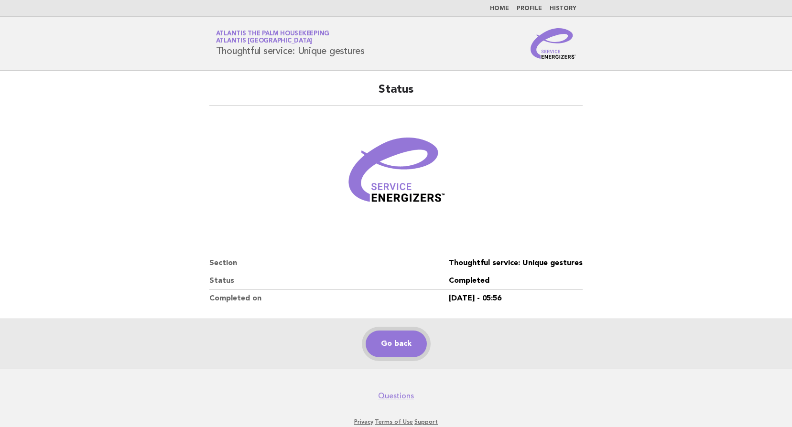
click at [404, 347] on link "Go back" at bounding box center [395, 344] width 61 height 27
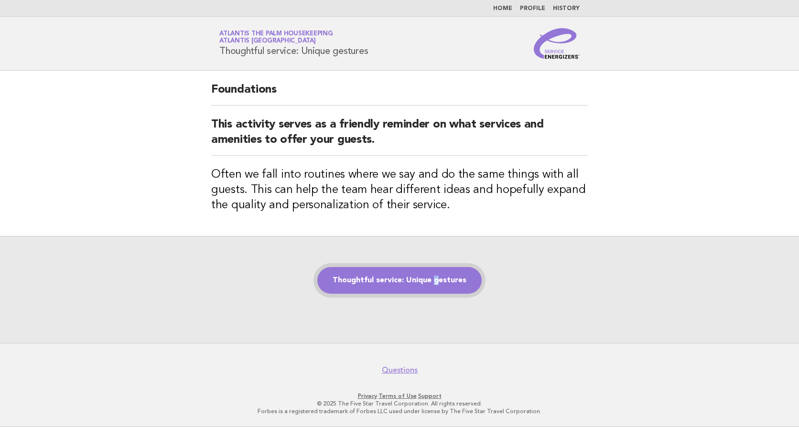
drag, startPoint x: 440, startPoint y: 299, endPoint x: 432, endPoint y: 290, distance: 11.8
click at [432, 290] on div "Thoughtful service: Unique gestures" at bounding box center [399, 289] width 799 height 107
drag, startPoint x: 432, startPoint y: 290, endPoint x: 412, endPoint y: 282, distance: 21.9
click at [412, 282] on link "Thoughtful service: Unique gestures" at bounding box center [399, 280] width 164 height 27
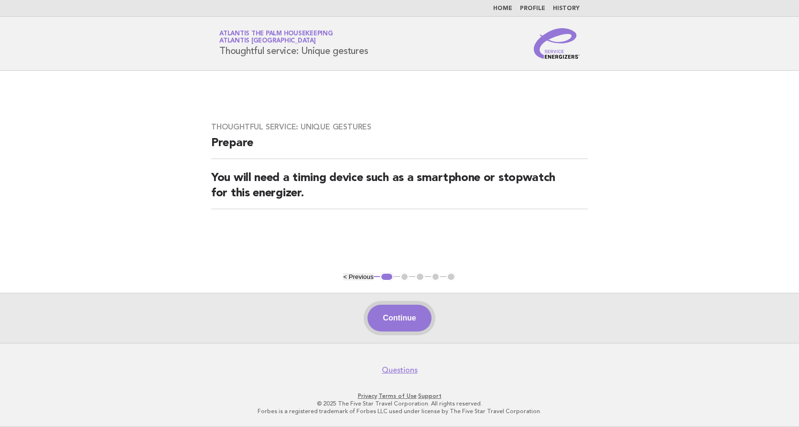
click at [393, 328] on button "Continue" at bounding box center [399, 318] width 64 height 27
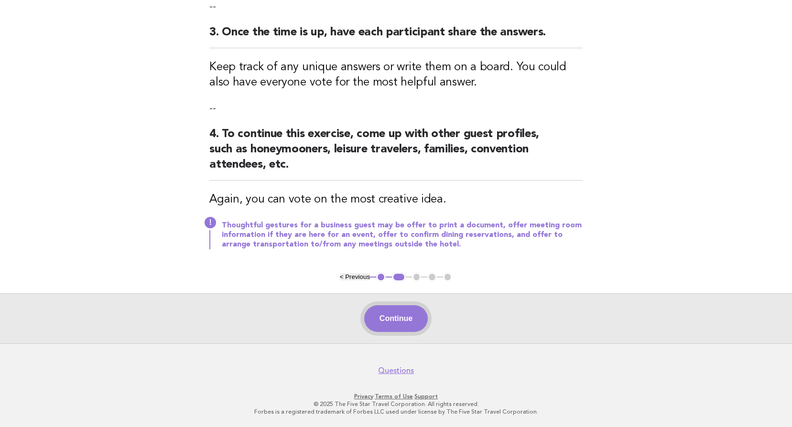
click at [402, 315] on button "Continue" at bounding box center [396, 318] width 64 height 27
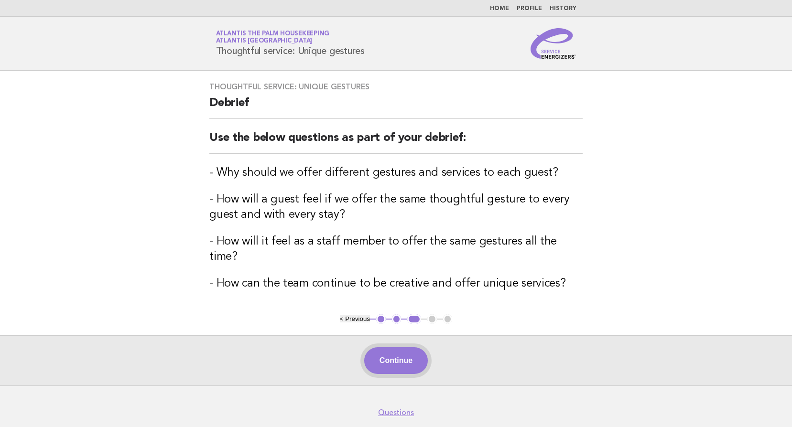
click at [404, 347] on button "Continue" at bounding box center [396, 360] width 64 height 27
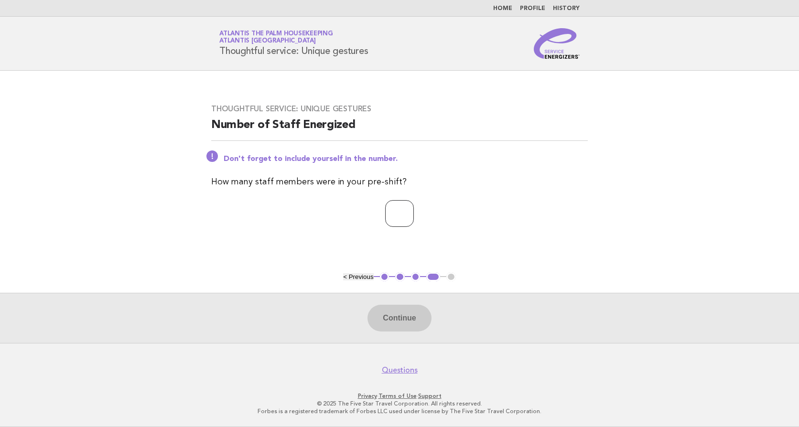
click at [396, 211] on input "number" at bounding box center [399, 213] width 29 height 27
type input "**"
click at [395, 321] on button "Continue" at bounding box center [399, 318] width 64 height 27
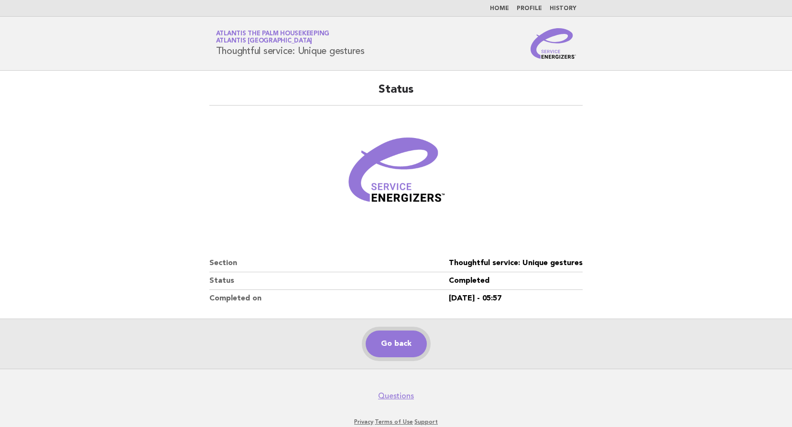
click at [406, 343] on link "Go back" at bounding box center [395, 344] width 61 height 27
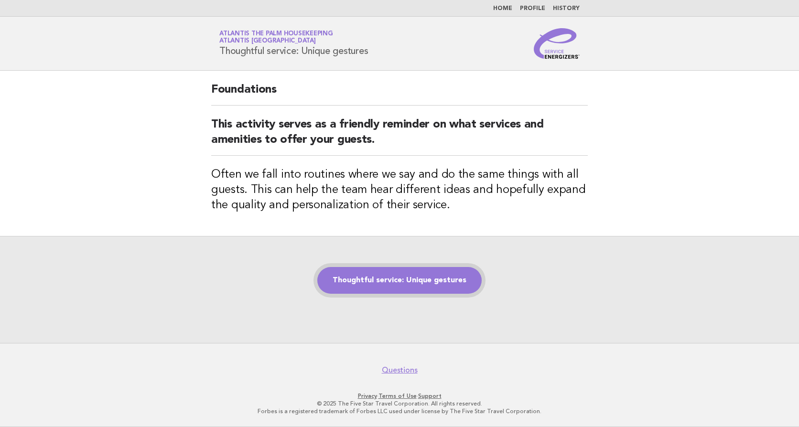
click at [377, 276] on link "Thoughtful service: Unique gestures" at bounding box center [399, 280] width 164 height 27
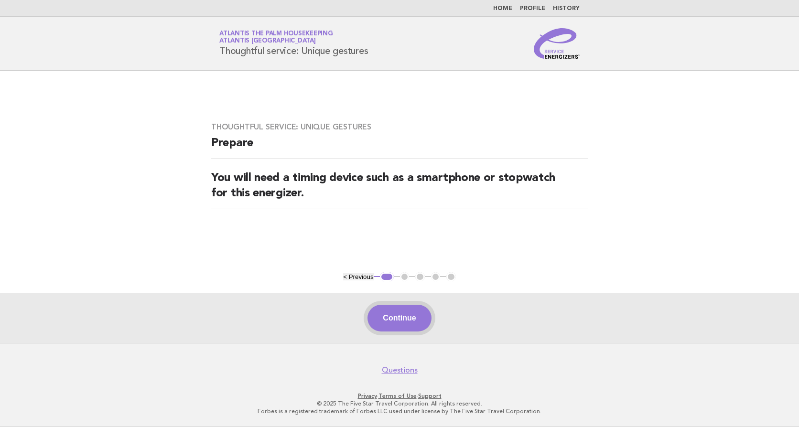
click at [406, 325] on button "Continue" at bounding box center [399, 318] width 64 height 27
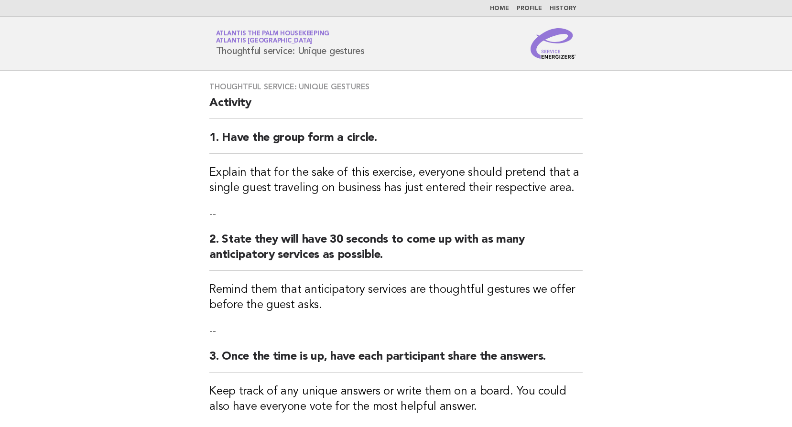
scroll to position [287, 0]
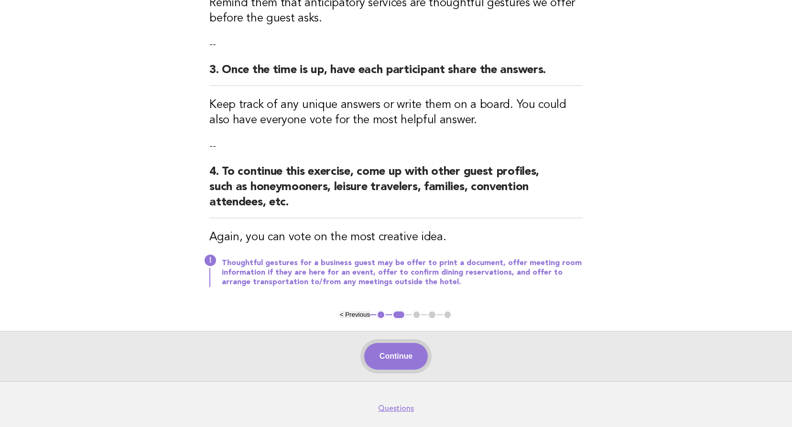
click at [401, 356] on button "Continue" at bounding box center [396, 356] width 64 height 27
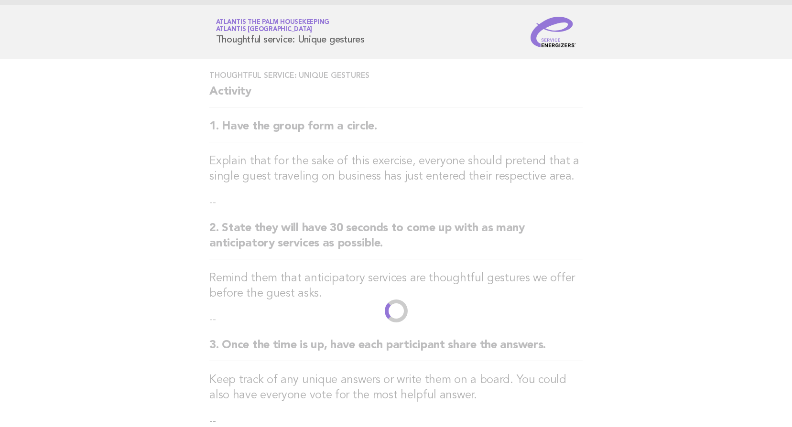
scroll to position [0, 0]
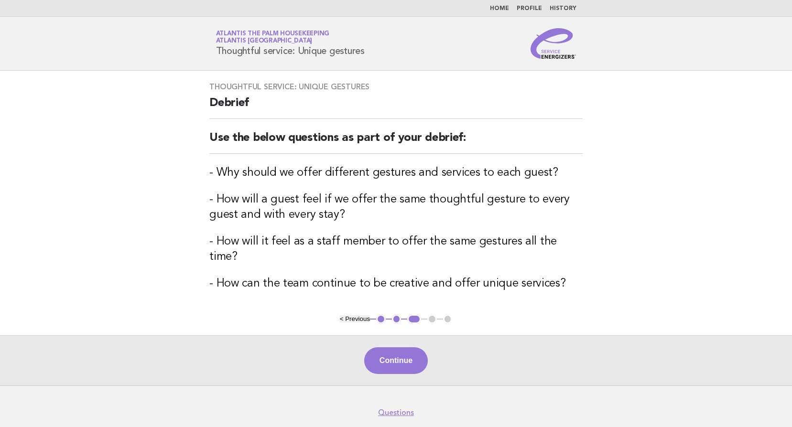
click at [409, 347] on button "Continue" at bounding box center [396, 360] width 64 height 27
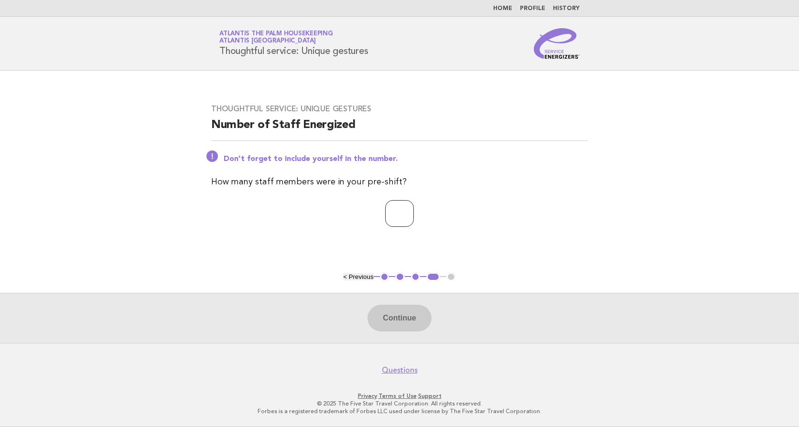
click at [386, 215] on input "number" at bounding box center [399, 213] width 29 height 27
type input "**"
click at [390, 323] on button "Continue" at bounding box center [399, 318] width 64 height 27
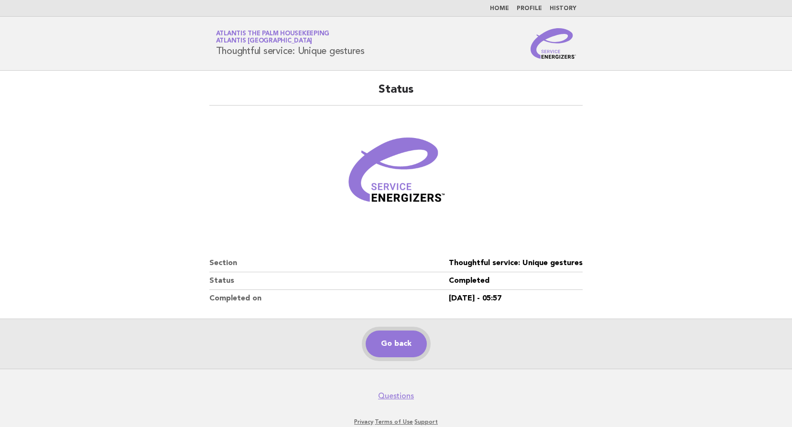
click at [395, 351] on link "Go back" at bounding box center [395, 344] width 61 height 27
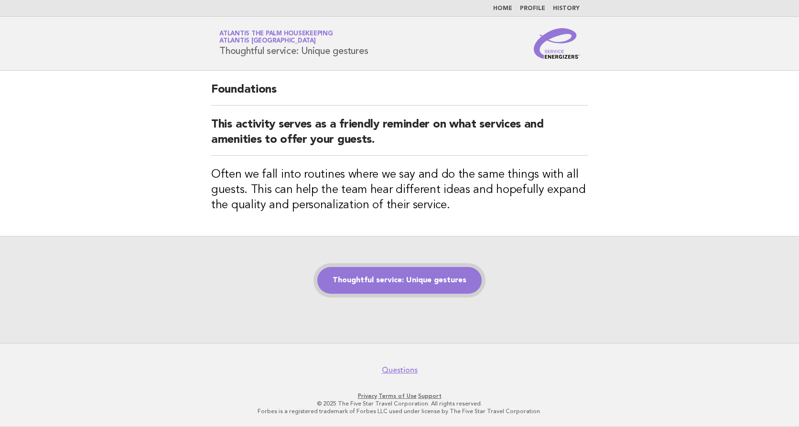
click at [413, 282] on link "Thoughtful service: Unique gestures" at bounding box center [399, 280] width 164 height 27
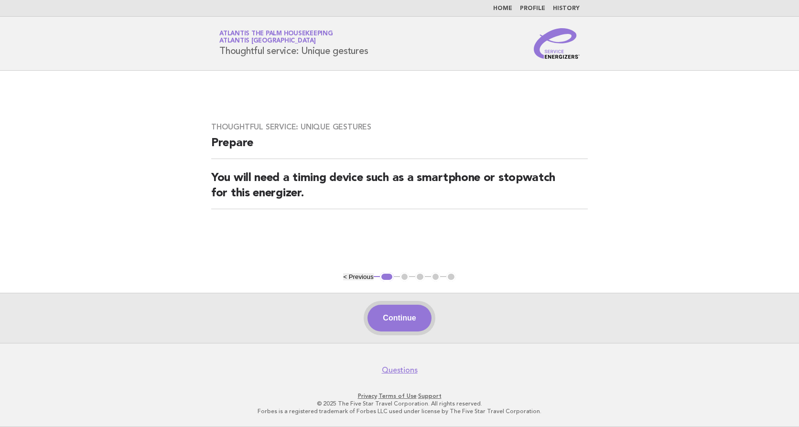
click at [413, 316] on button "Continue" at bounding box center [399, 318] width 64 height 27
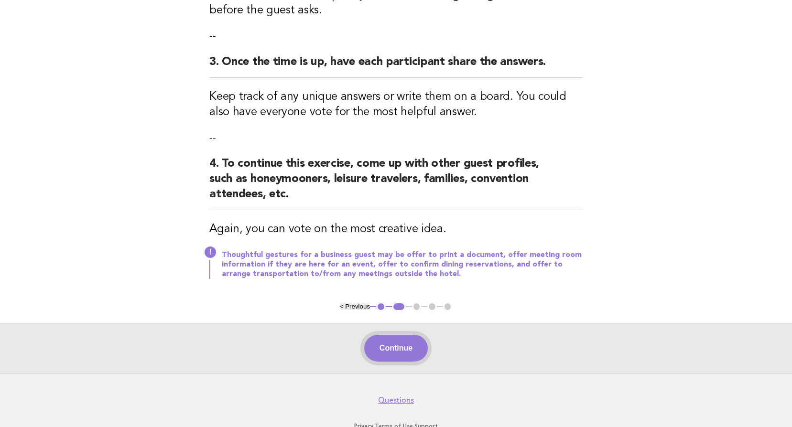
click at [409, 347] on button "Continue" at bounding box center [396, 348] width 64 height 27
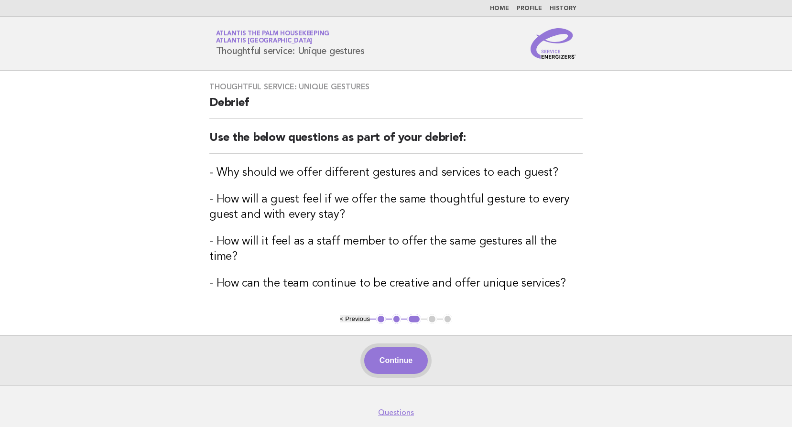
click at [404, 347] on button "Continue" at bounding box center [396, 360] width 64 height 27
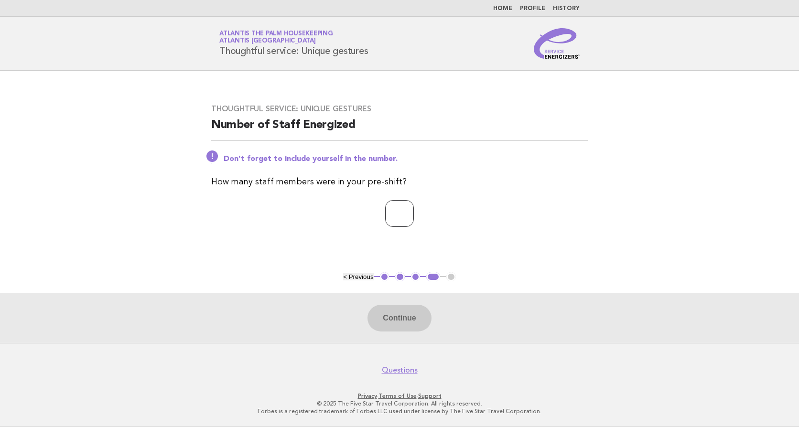
click at [392, 214] on input "number" at bounding box center [399, 213] width 29 height 27
type input "**"
drag, startPoint x: 395, startPoint y: 332, endPoint x: 395, endPoint y: 326, distance: 5.8
click at [395, 330] on button "Continue" at bounding box center [399, 318] width 64 height 27
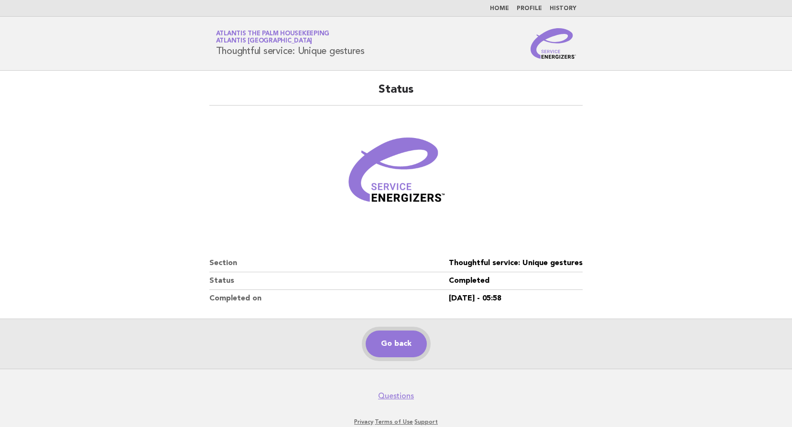
click at [391, 344] on link "Go back" at bounding box center [395, 344] width 61 height 27
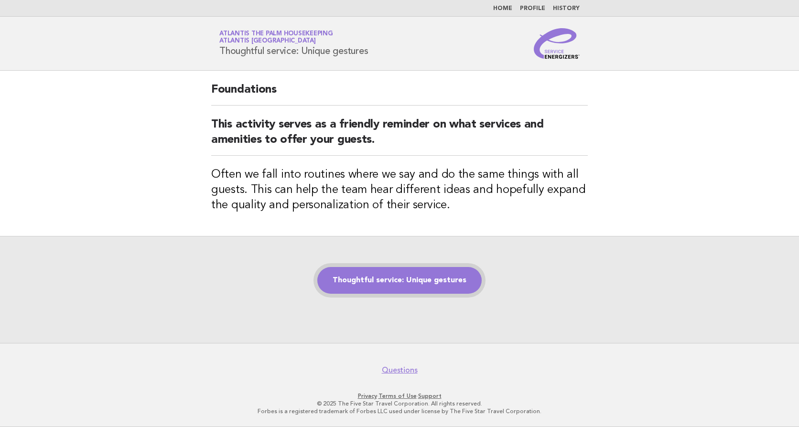
click at [411, 274] on link "Thoughtful service: Unique gestures" at bounding box center [399, 280] width 164 height 27
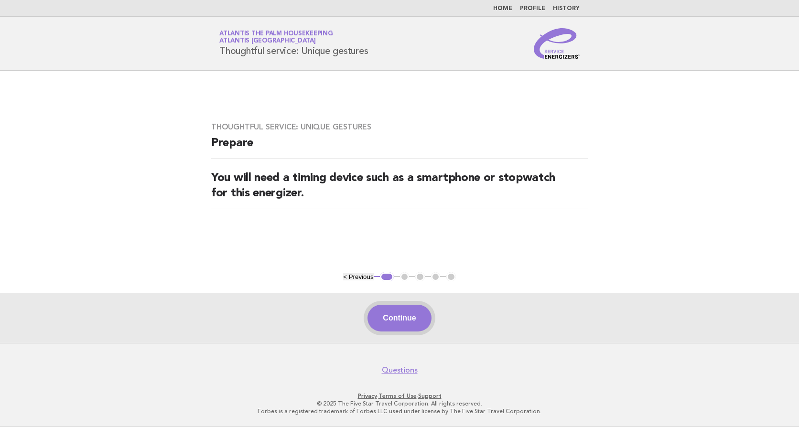
click at [412, 326] on button "Continue" at bounding box center [399, 318] width 64 height 27
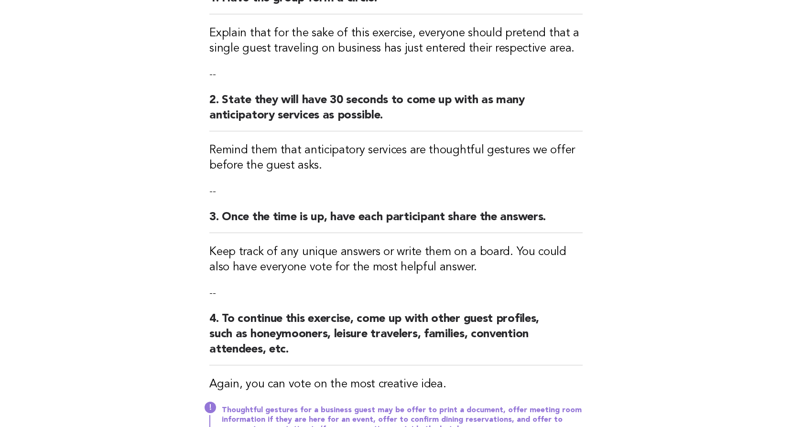
scroll to position [287, 0]
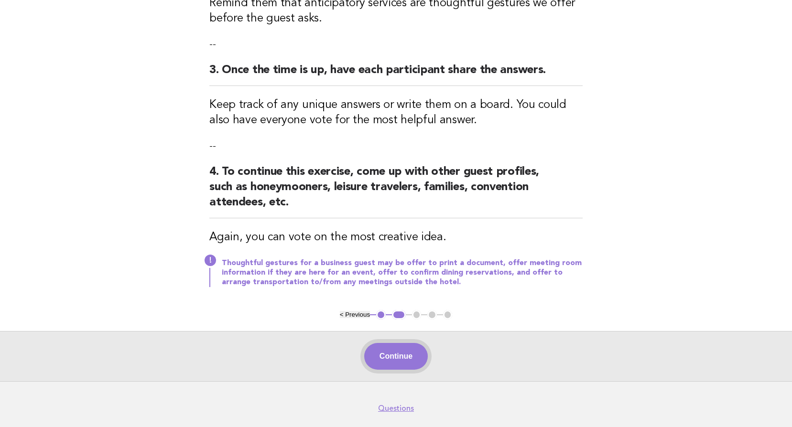
click at [410, 353] on button "Continue" at bounding box center [396, 356] width 64 height 27
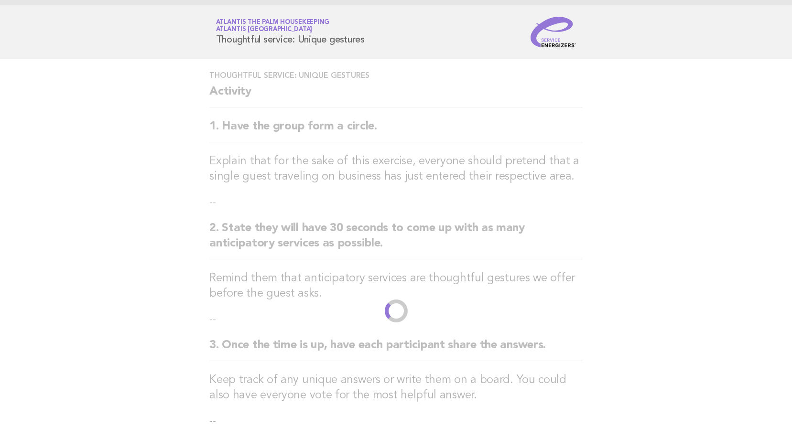
scroll to position [0, 0]
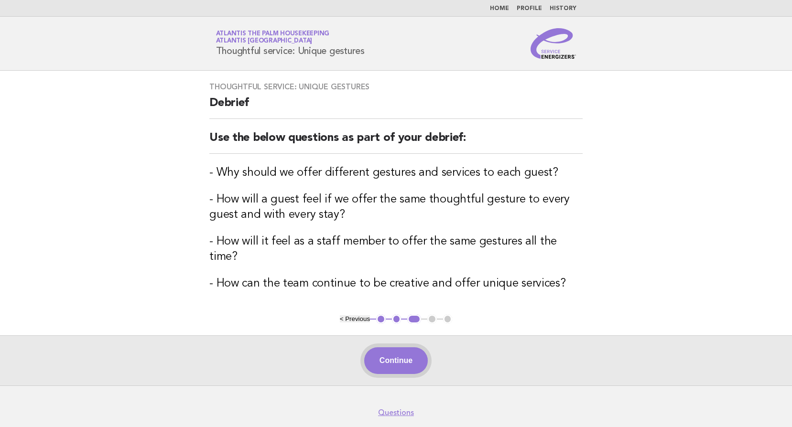
click at [401, 351] on button "Continue" at bounding box center [396, 360] width 64 height 27
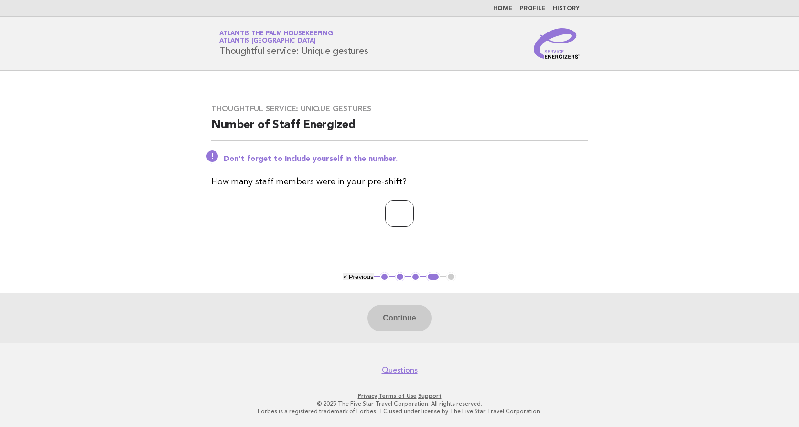
click at [388, 219] on input "number" at bounding box center [399, 213] width 29 height 27
type input "**"
click at [395, 315] on button "Continue" at bounding box center [399, 318] width 64 height 27
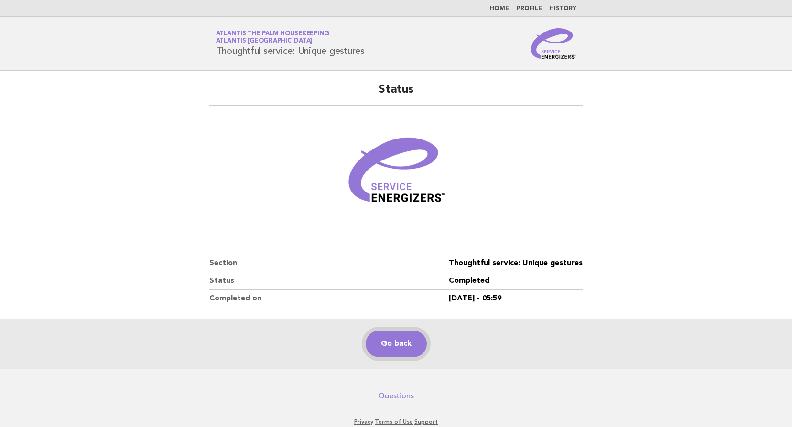
click at [416, 342] on link "Go back" at bounding box center [395, 344] width 61 height 27
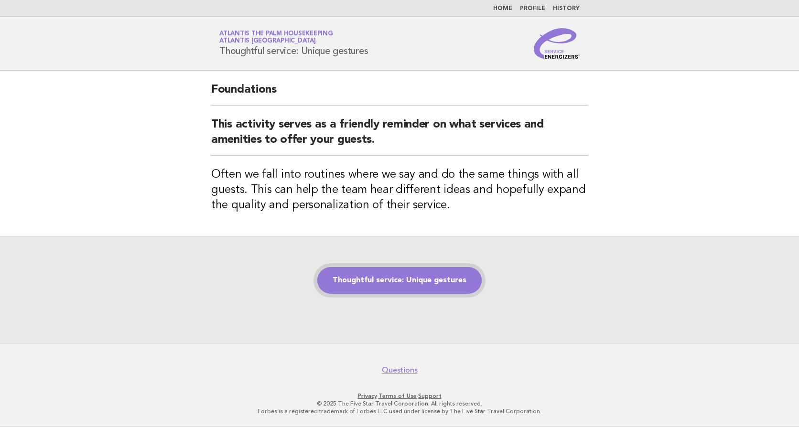
click at [381, 275] on link "Thoughtful service: Unique gestures" at bounding box center [399, 280] width 164 height 27
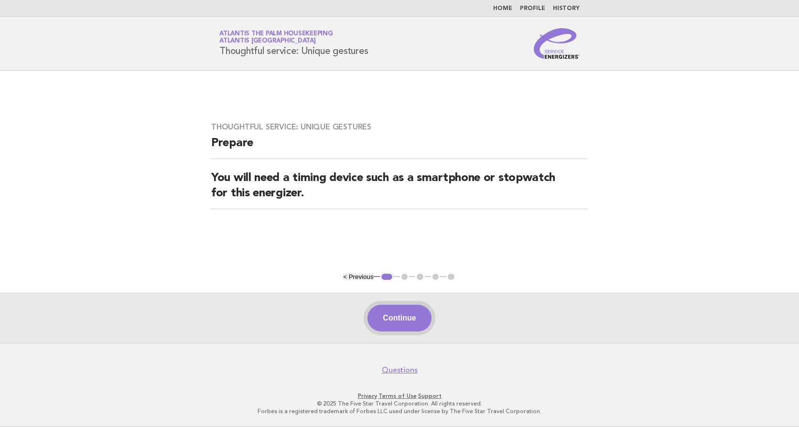
click at [389, 307] on button "Continue" at bounding box center [399, 318] width 64 height 27
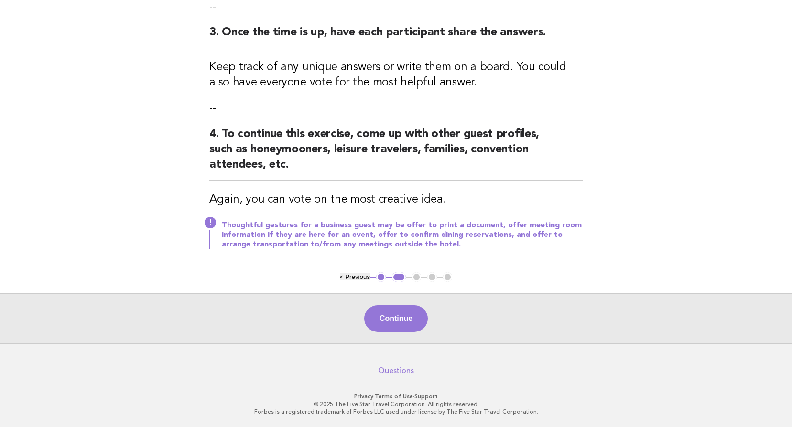
click at [409, 311] on button "Continue" at bounding box center [396, 318] width 64 height 27
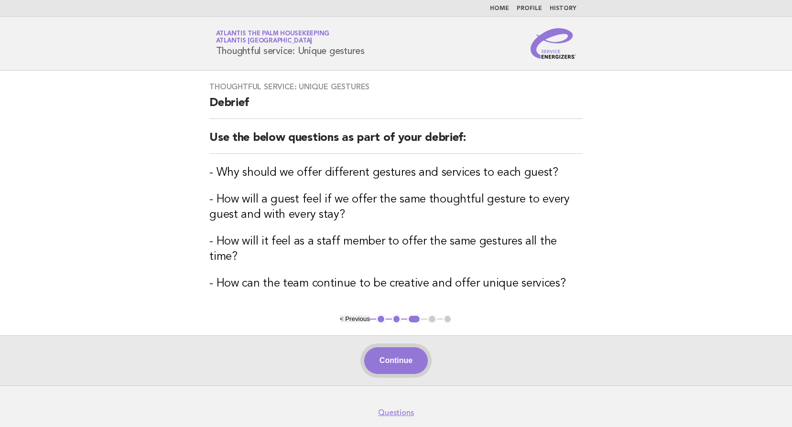
click at [406, 347] on button "Continue" at bounding box center [396, 360] width 64 height 27
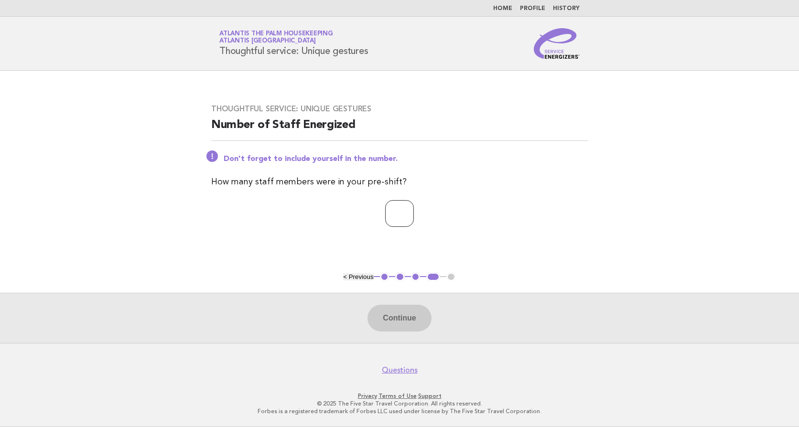
click at [392, 206] on input "number" at bounding box center [399, 213] width 29 height 27
type input "**"
click at [400, 321] on button "Continue" at bounding box center [399, 318] width 64 height 27
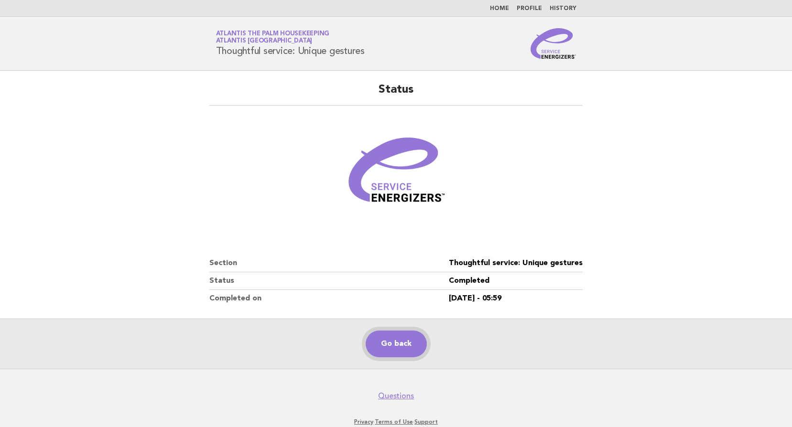
click at [391, 352] on link "Go back" at bounding box center [395, 344] width 61 height 27
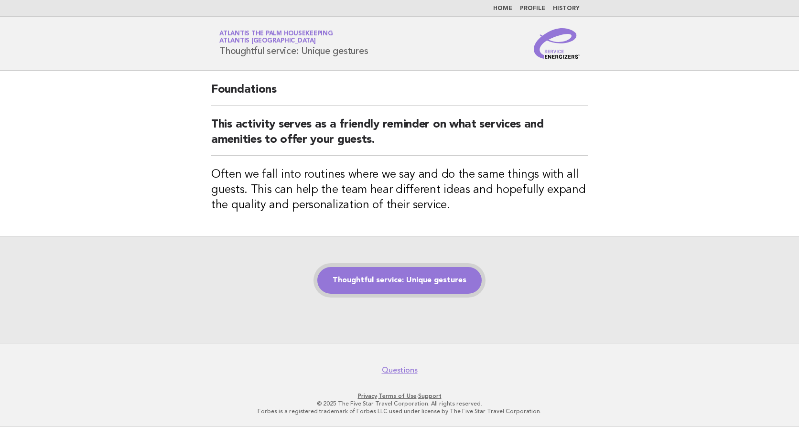
click at [417, 283] on link "Thoughtful service: Unique gestures" at bounding box center [399, 280] width 164 height 27
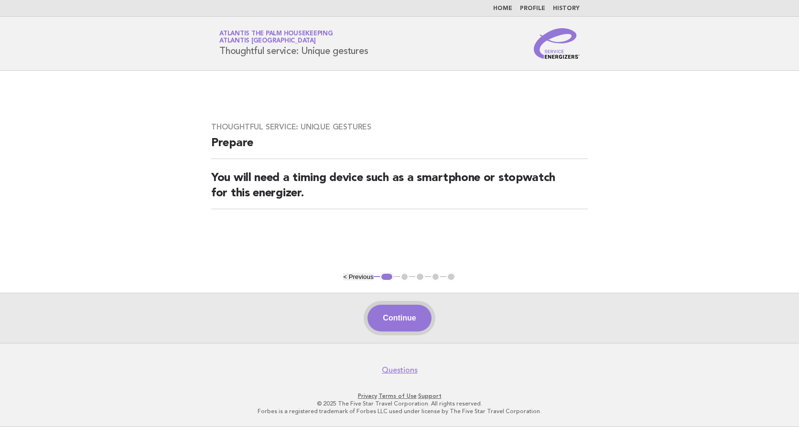
click at [398, 320] on button "Continue" at bounding box center [399, 318] width 64 height 27
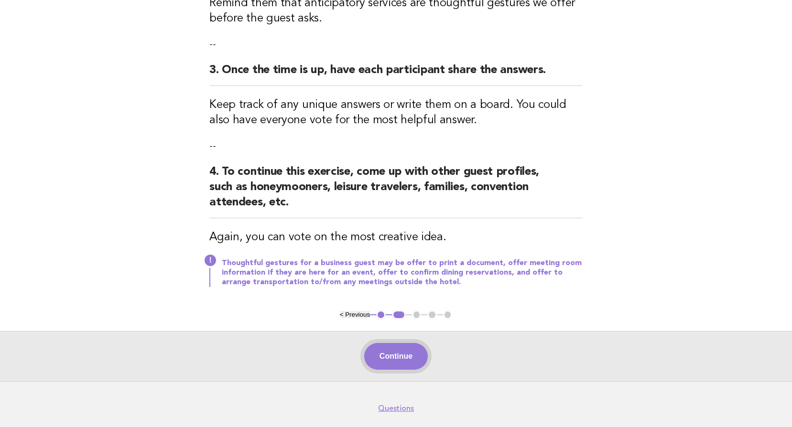
click at [406, 347] on button "Continue" at bounding box center [396, 356] width 64 height 27
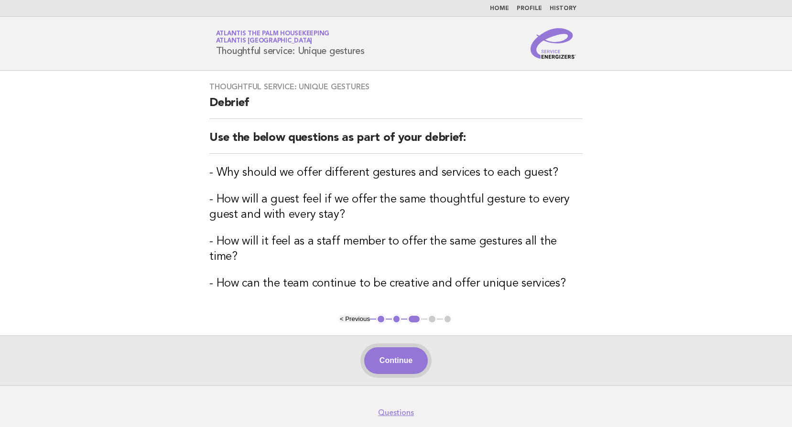
click at [387, 347] on button "Continue" at bounding box center [396, 360] width 64 height 27
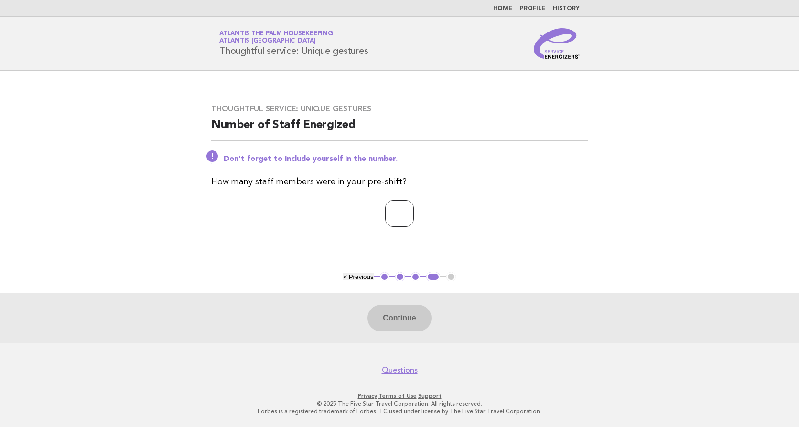
click at [385, 210] on input "number" at bounding box center [399, 213] width 29 height 27
type input "**"
click at [399, 323] on button "Continue" at bounding box center [399, 318] width 64 height 27
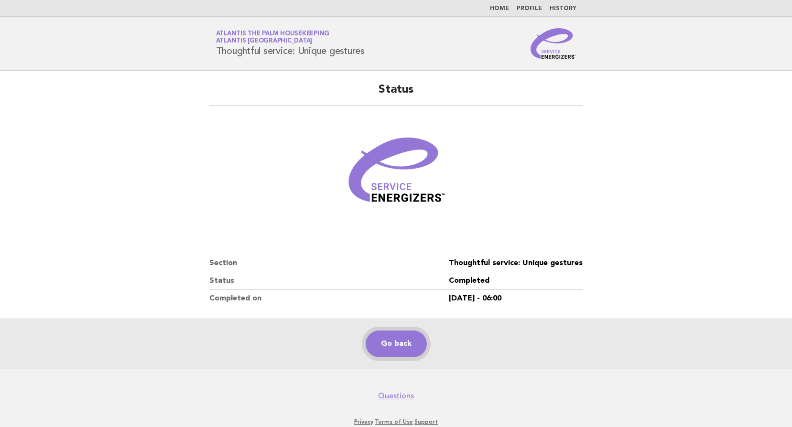
click at [407, 342] on link "Go back" at bounding box center [395, 344] width 61 height 27
